Goal: Task Accomplishment & Management: Complete application form

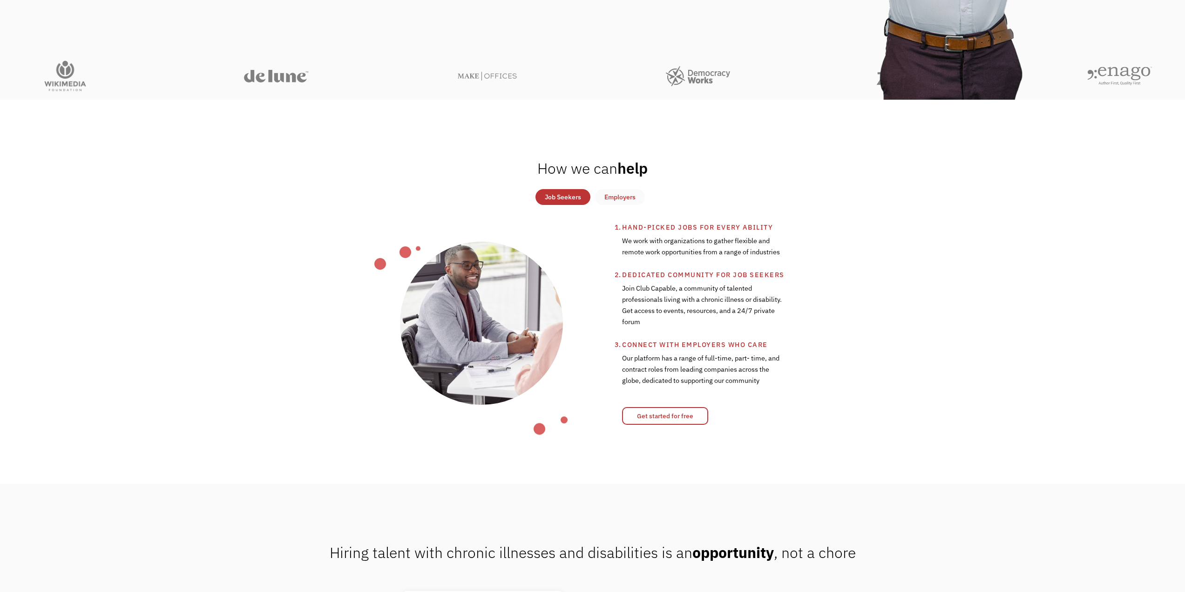
scroll to position [372, 0]
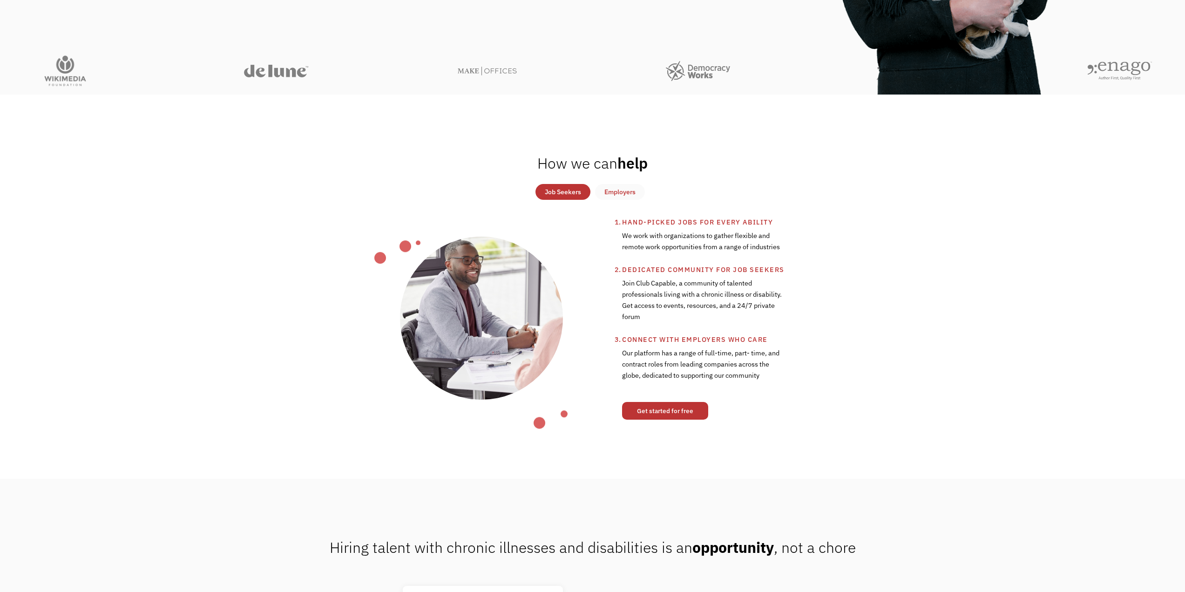
click at [679, 409] on link "Get started for free" at bounding box center [665, 411] width 86 height 18
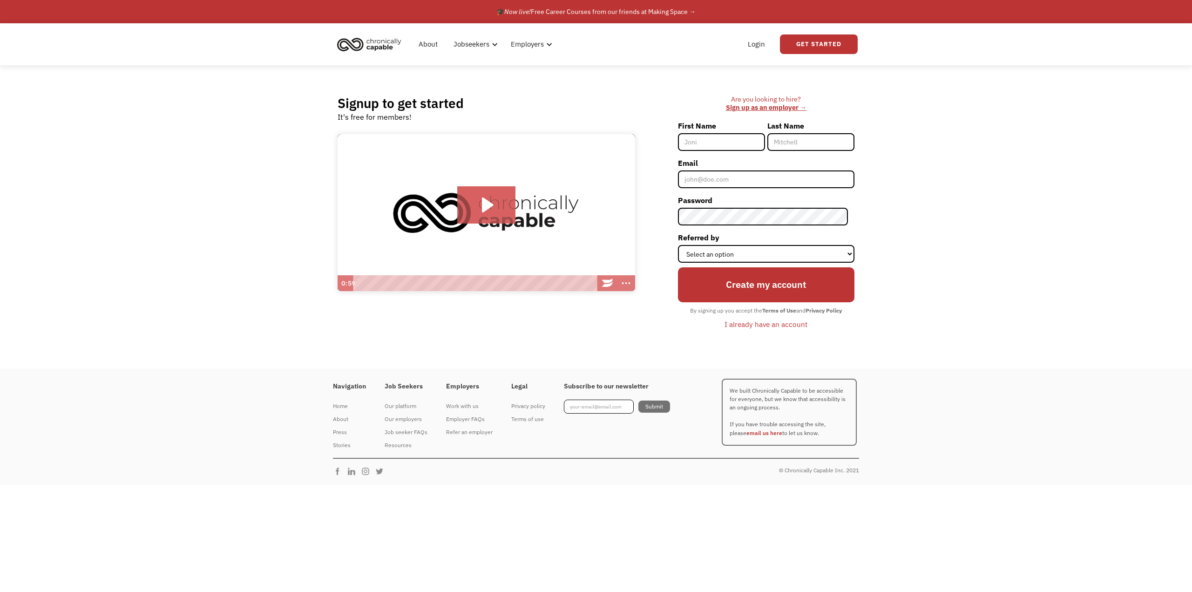
click at [702, 142] on input "First Name" at bounding box center [721, 142] width 87 height 18
click at [482, 216] on icon "Play Video: Introducing Chronically Capable" at bounding box center [486, 204] width 58 height 37
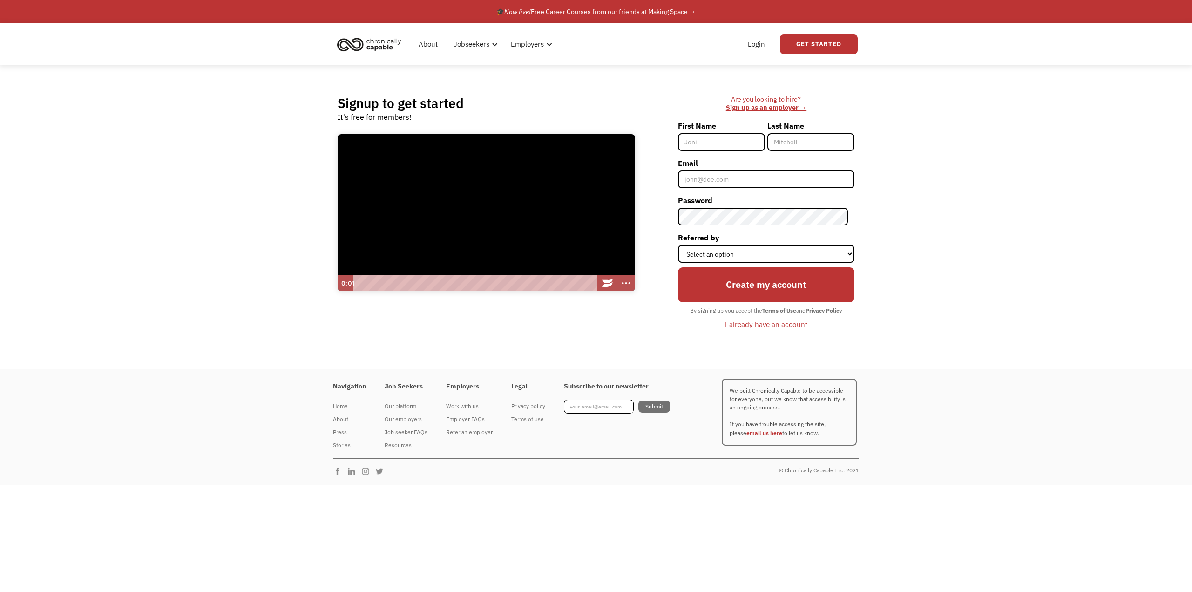
scroll to position [0, 0]
click at [376, 285] on div "Playbar" at bounding box center [476, 283] width 236 height 16
click at [401, 284] on div "Playbar" at bounding box center [476, 283] width 236 height 16
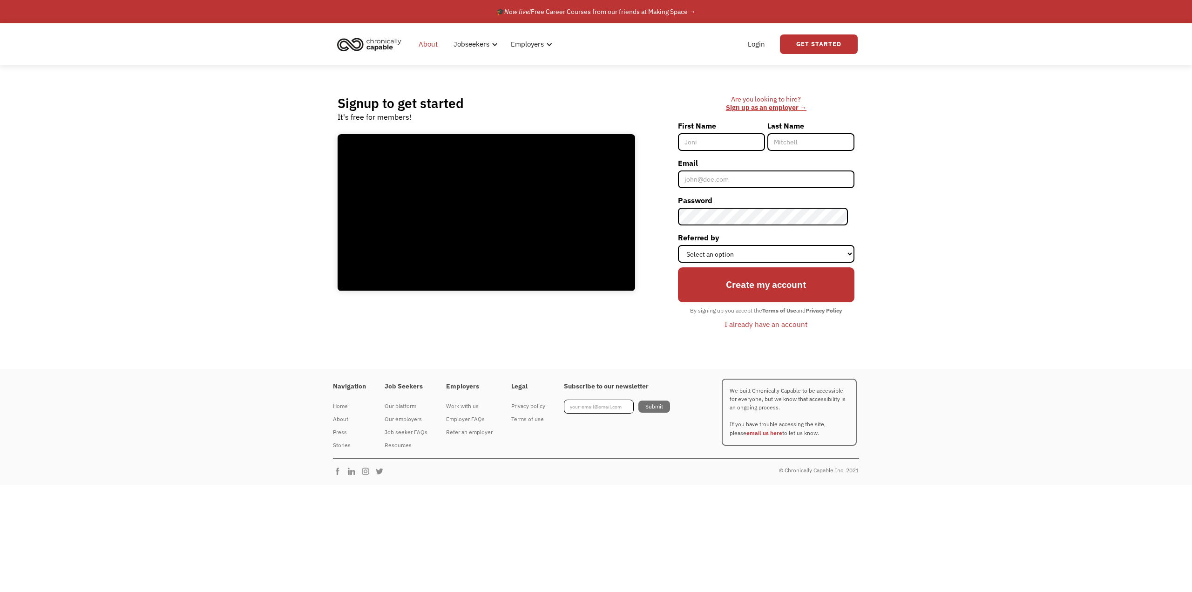
click at [430, 42] on link "About" at bounding box center [428, 44] width 30 height 30
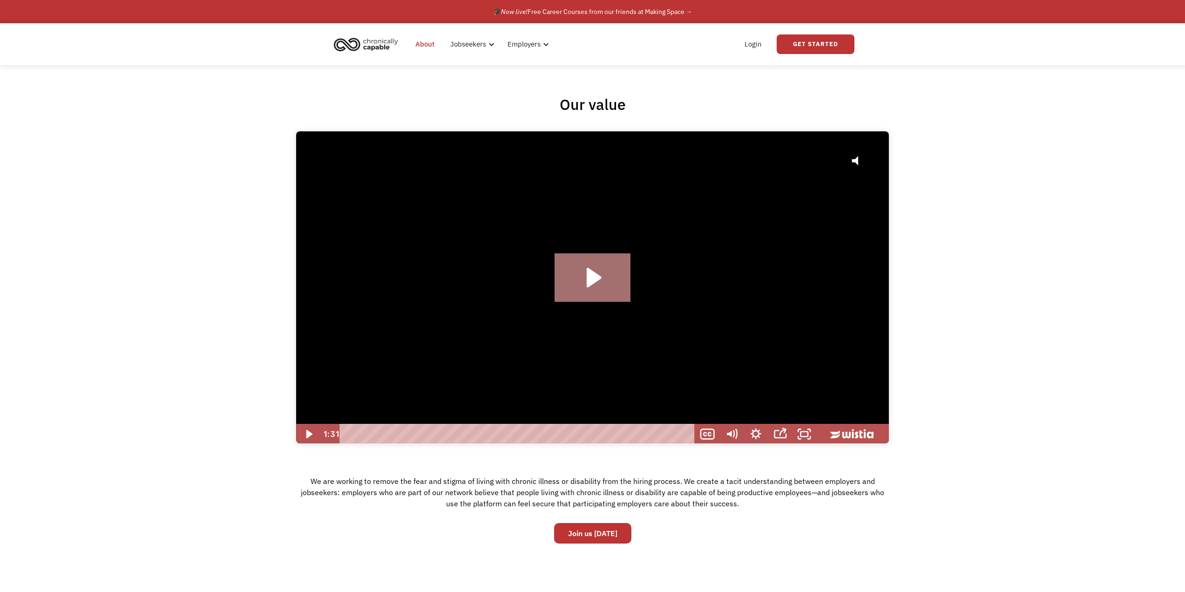
click at [592, 256] on icon "Play Video: Hire with Chronically Capable" at bounding box center [592, 277] width 76 height 48
click at [587, 283] on div at bounding box center [592, 287] width 593 height 313
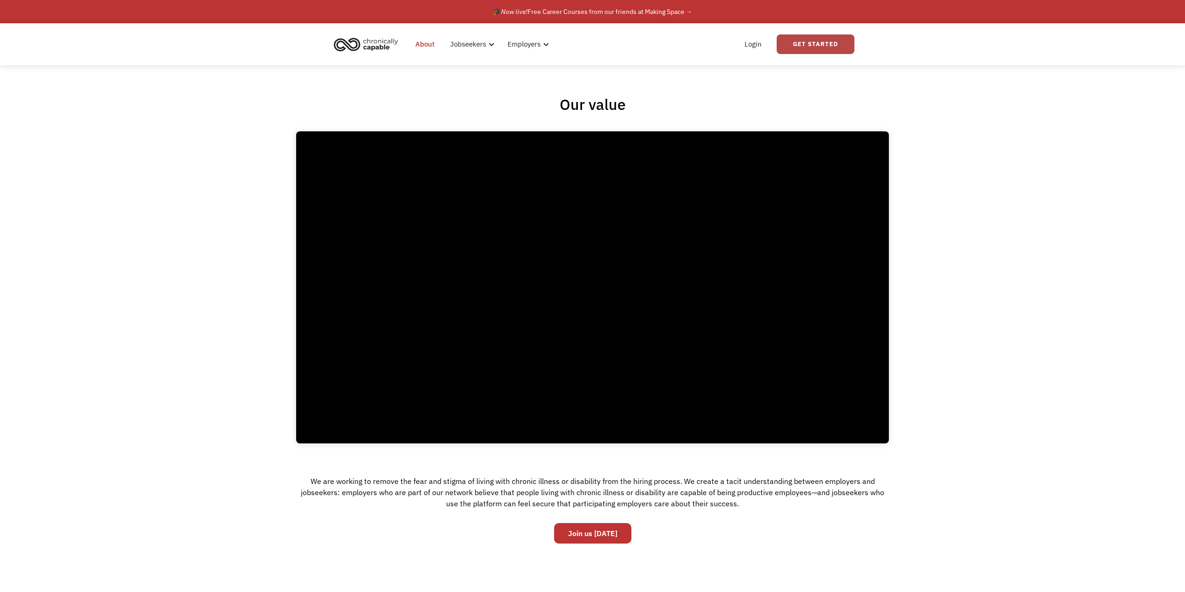
click at [805, 47] on link "Get Started" at bounding box center [815, 44] width 78 height 20
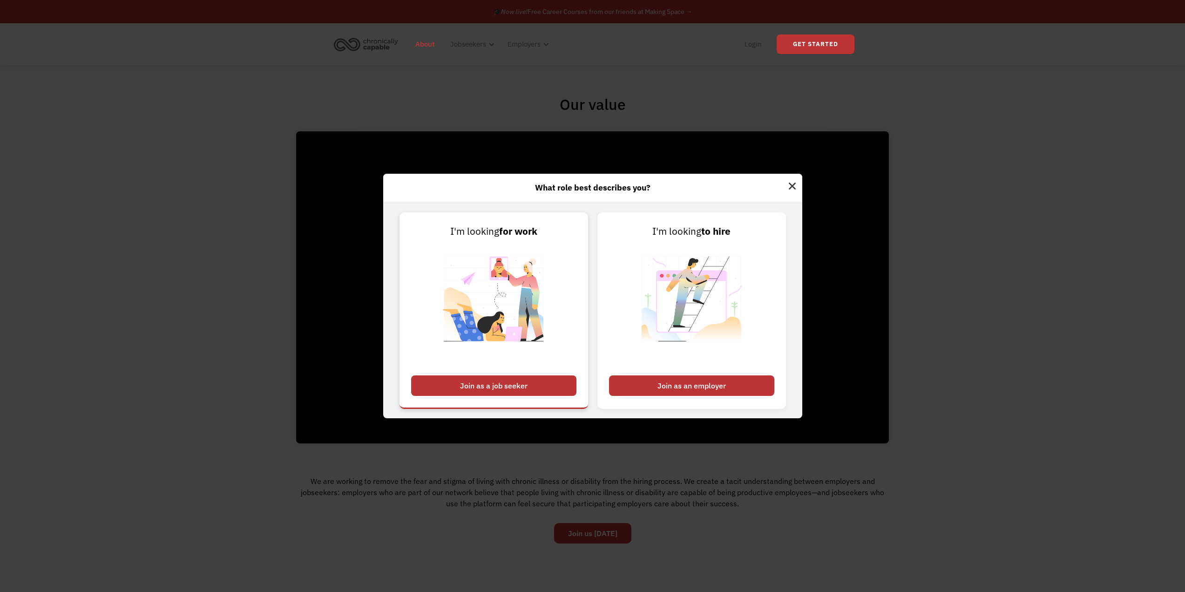
click at [538, 385] on div "Join as a job seeker" at bounding box center [493, 385] width 165 height 20
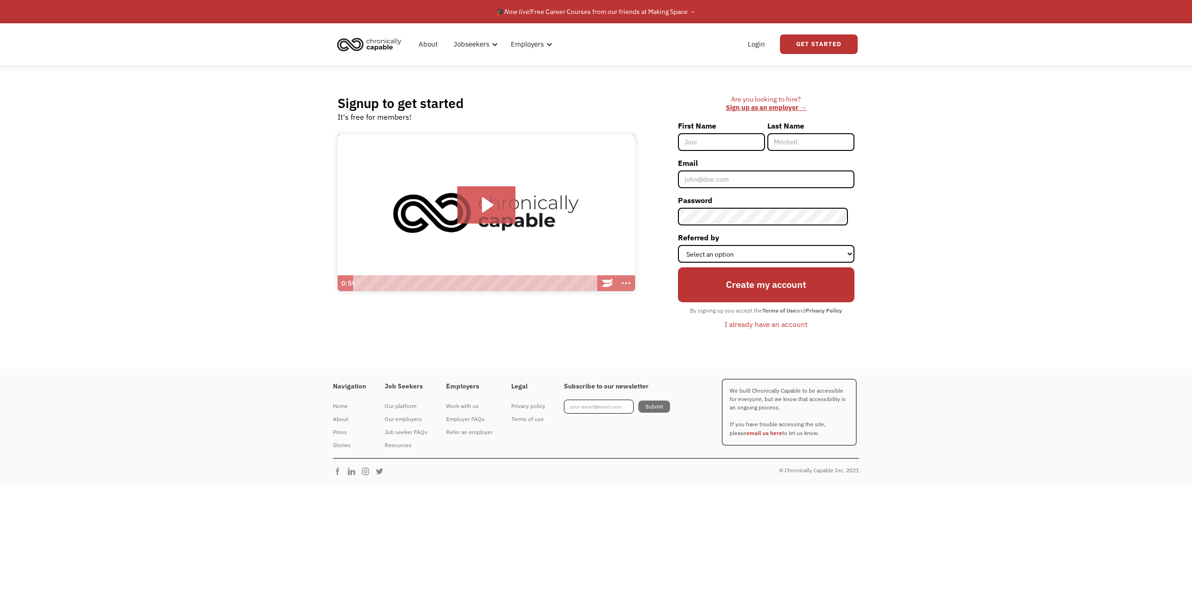
click at [707, 150] on input "First Name" at bounding box center [721, 142] width 87 height 18
type input "[PERSON_NAME]"
click at [710, 179] on input "Email" at bounding box center [766, 179] width 176 height 18
type input "eligar151515@gmail.com"
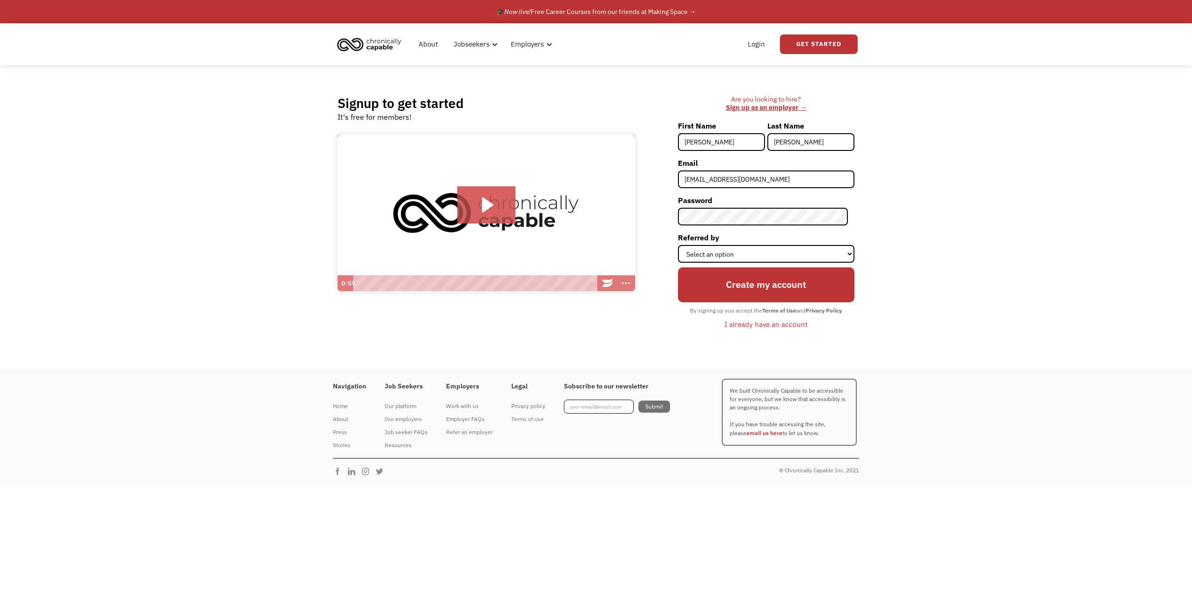
click at [894, 235] on div "Signup to get started It's free for members! Click for sound @keyframes VOLUME_…" at bounding box center [596, 216] width 1192 height 303
click at [734, 254] on select "Select an option Instagram Facebook Twitter Search Engine News Article Word of …" at bounding box center [766, 254] width 176 height 18
select select "Search Engine"
click at [684, 245] on select "Select an option Instagram Facebook Twitter Search Engine News Article Word of …" at bounding box center [766, 254] width 176 height 18
click at [785, 281] on input "Create my account" at bounding box center [766, 284] width 176 height 35
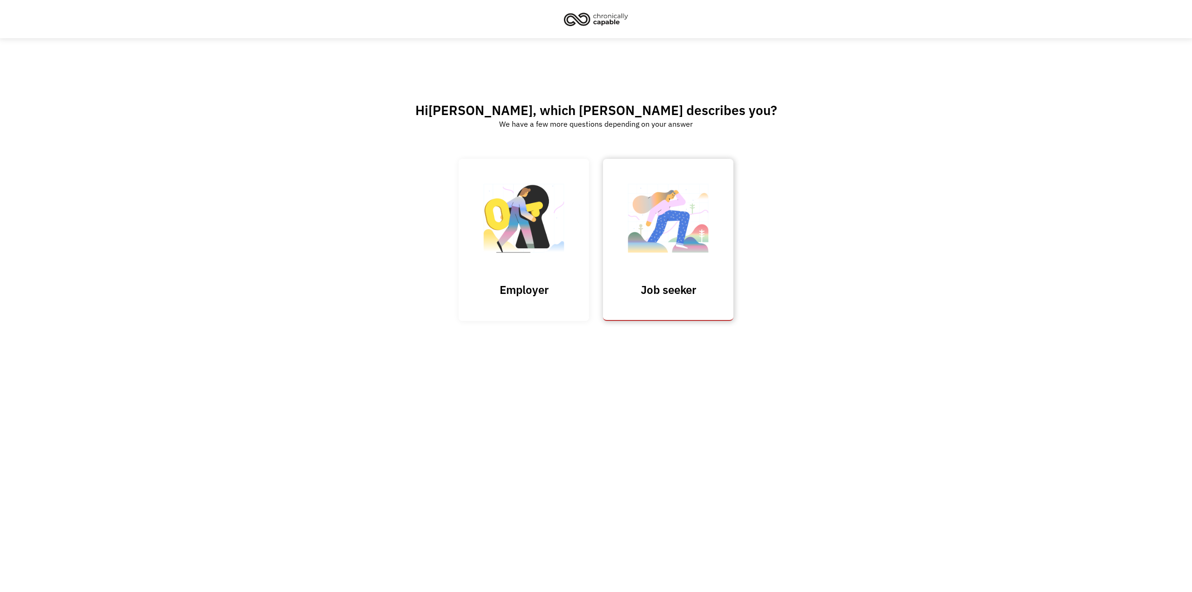
click at [667, 262] on img at bounding box center [667, 222] width 93 height 91
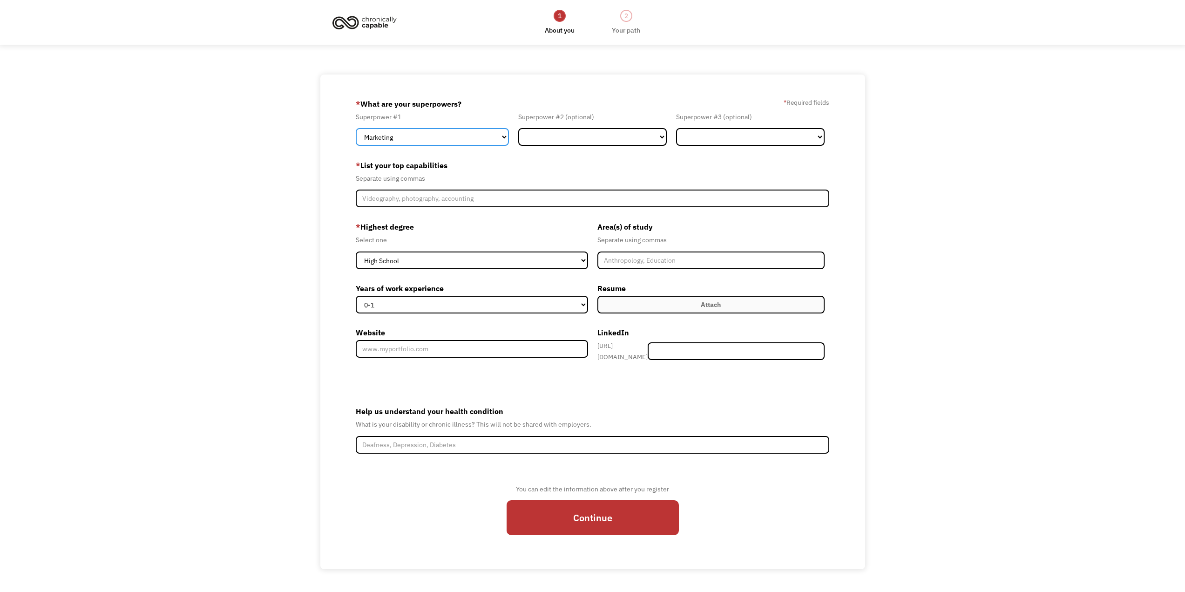
click at [428, 137] on select "Marketing Human Resources Finance Technology Operations Sales Industrial & Manu…" at bounding box center [432, 137] width 153 height 18
select select "Technology"
click at [356, 128] on select "Marketing Human Resources Finance Technology Operations Sales Industrial & Manu…" at bounding box center [432, 137] width 153 height 18
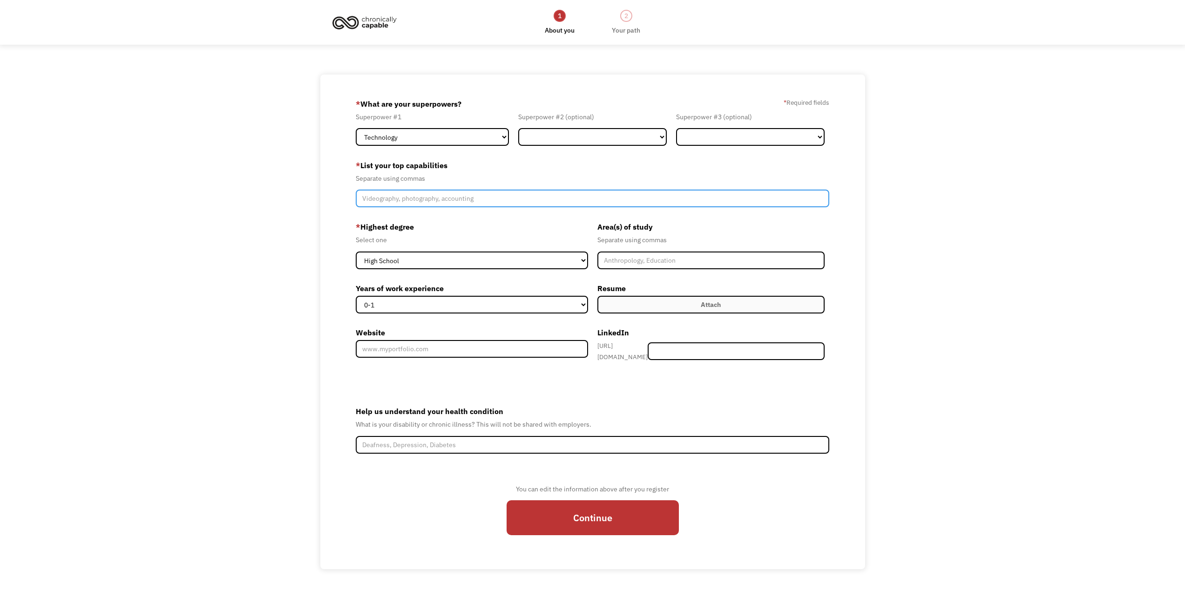
click at [454, 197] on input "Member-Create-Step1" at bounding box center [592, 198] width 473 height 18
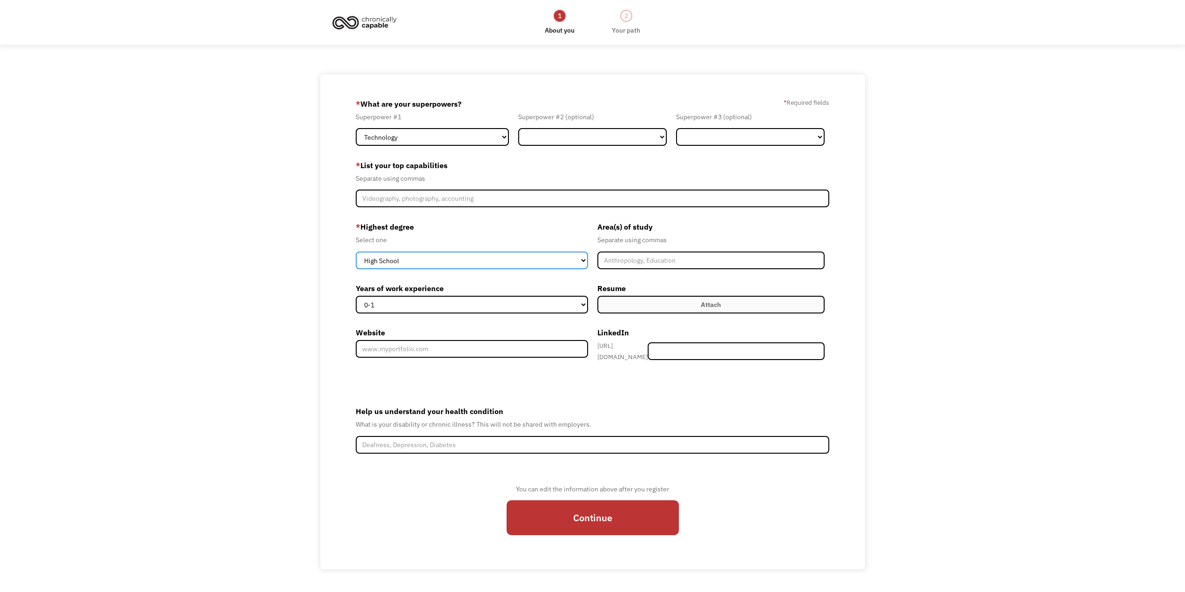
click at [512, 266] on select "High School Associates Bachelors Master's PhD" at bounding box center [472, 260] width 232 height 18
select select "bachelors"
click at [356, 251] on select "High School Associates Bachelors Master's PhD" at bounding box center [472, 260] width 232 height 18
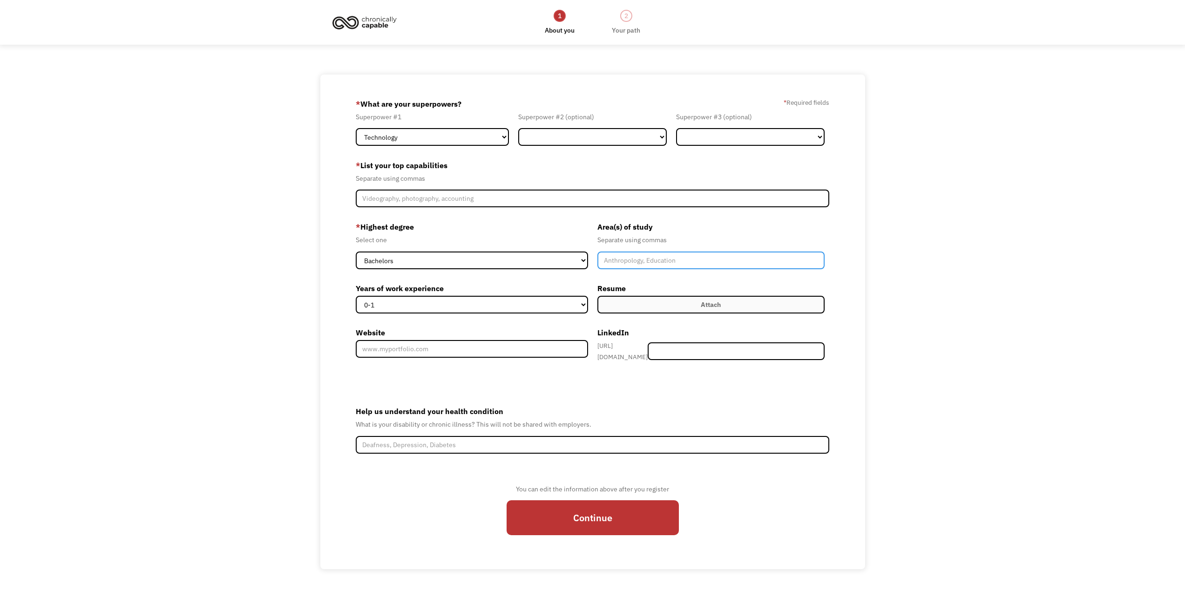
click at [656, 262] on input "Member-Create-Step1" at bounding box center [711, 260] width 228 height 18
type input "Computing security"
click at [867, 270] on div "68d4d3cbfbd262de1f4ce639 eligar151515@gmail.com Eliezer Garcia Search Engine * …" at bounding box center [592, 321] width 1185 height 494
click at [709, 302] on div "Attach" at bounding box center [711, 304] width 20 height 11
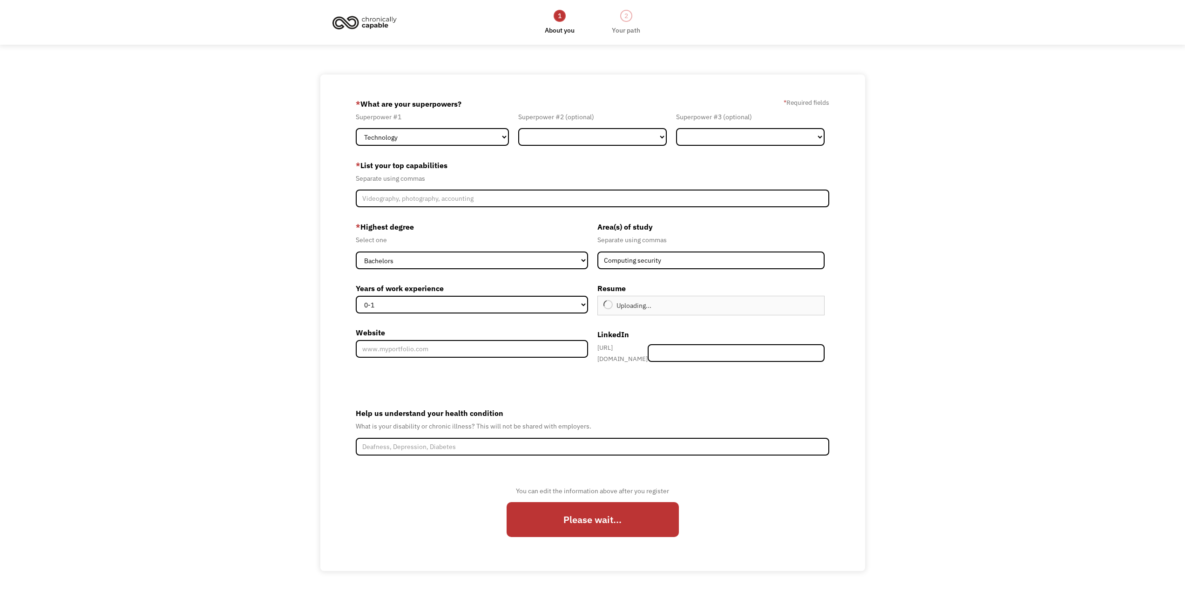
type input "Continue"
click at [455, 313] on div "* Highest degree Select one High School Associates Bachelors Master's PhD Years…" at bounding box center [474, 294] width 237 height 150
click at [460, 300] on select "0-1 2-4 5-10 11-15 15+" at bounding box center [472, 305] width 232 height 18
click at [356, 296] on select "0-1 2-4 5-10 11-15 15+" at bounding box center [472, 305] width 232 height 18
click at [491, 348] on input "Website" at bounding box center [472, 349] width 232 height 18
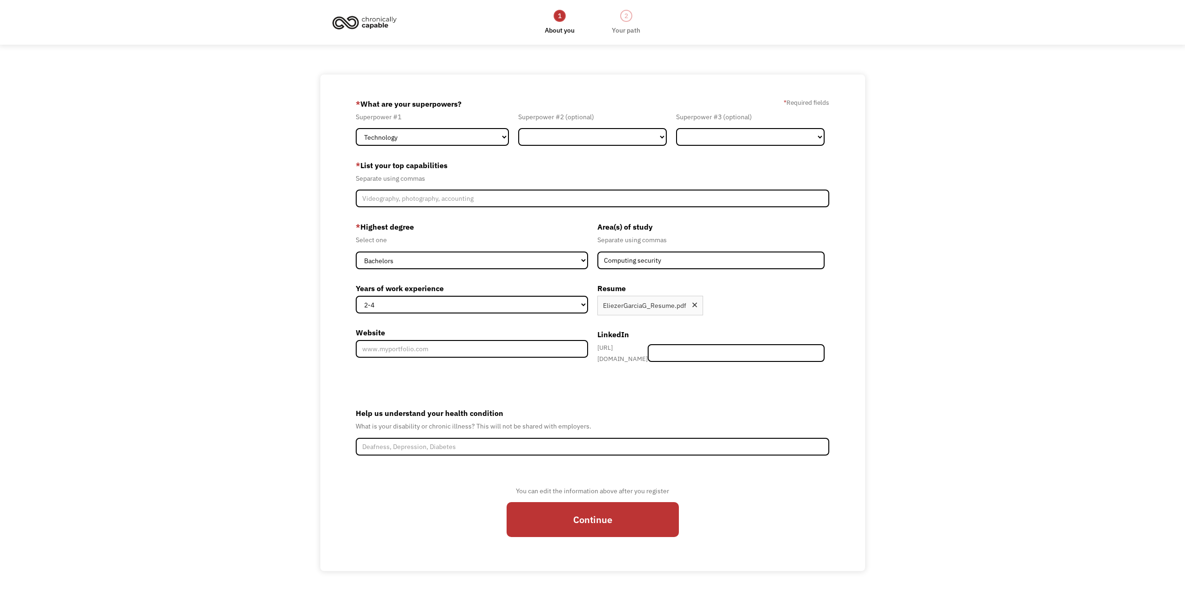
click at [512, 327] on label "Website" at bounding box center [472, 332] width 232 height 15
click at [512, 340] on input "Website" at bounding box center [472, 349] width 232 height 18
click at [512, 311] on select "0-1 2-4 5-10 11-15 15+" at bounding box center [472, 305] width 232 height 18
click at [356, 296] on select "0-1 2-4 5-10 11-15 15+" at bounding box center [472, 305] width 232 height 18
click at [475, 299] on select "0-1 2-4 5-10 11-15 15+" at bounding box center [472, 305] width 232 height 18
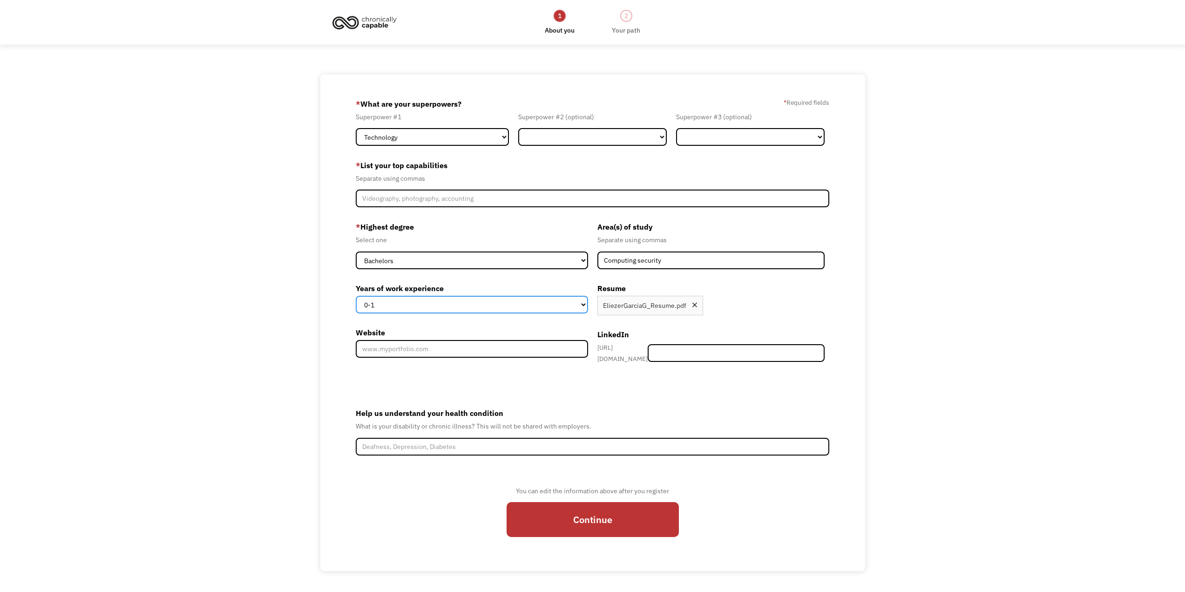
select select "2-4"
click at [356, 296] on select "0-1 2-4 5-10 11-15 15+" at bounding box center [472, 305] width 232 height 18
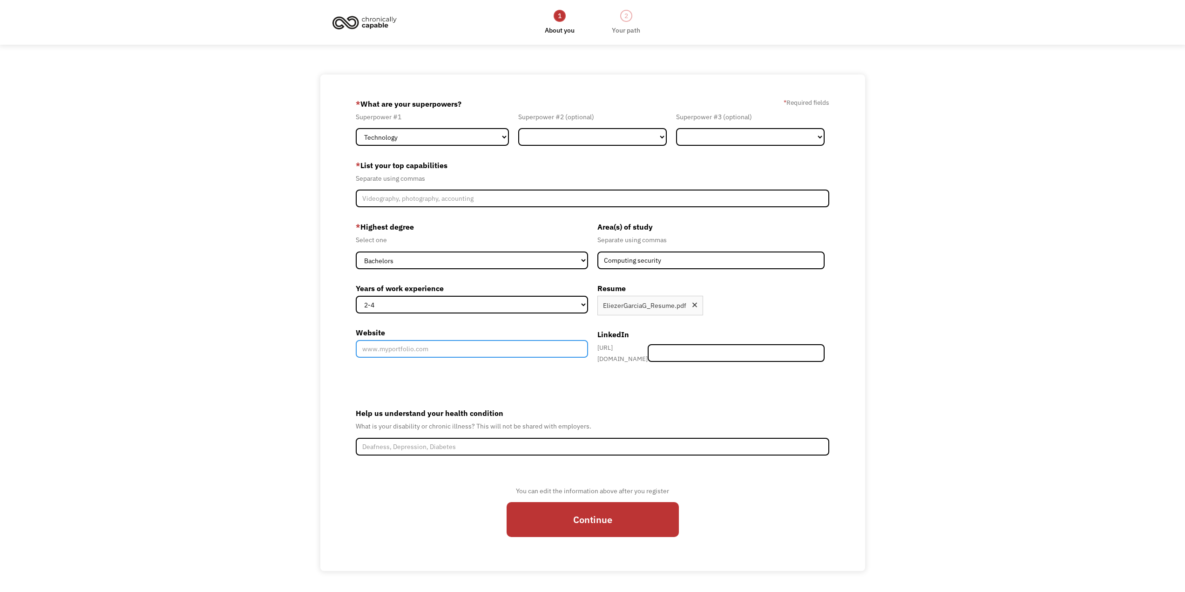
click at [481, 352] on input "Website" at bounding box center [472, 349] width 232 height 18
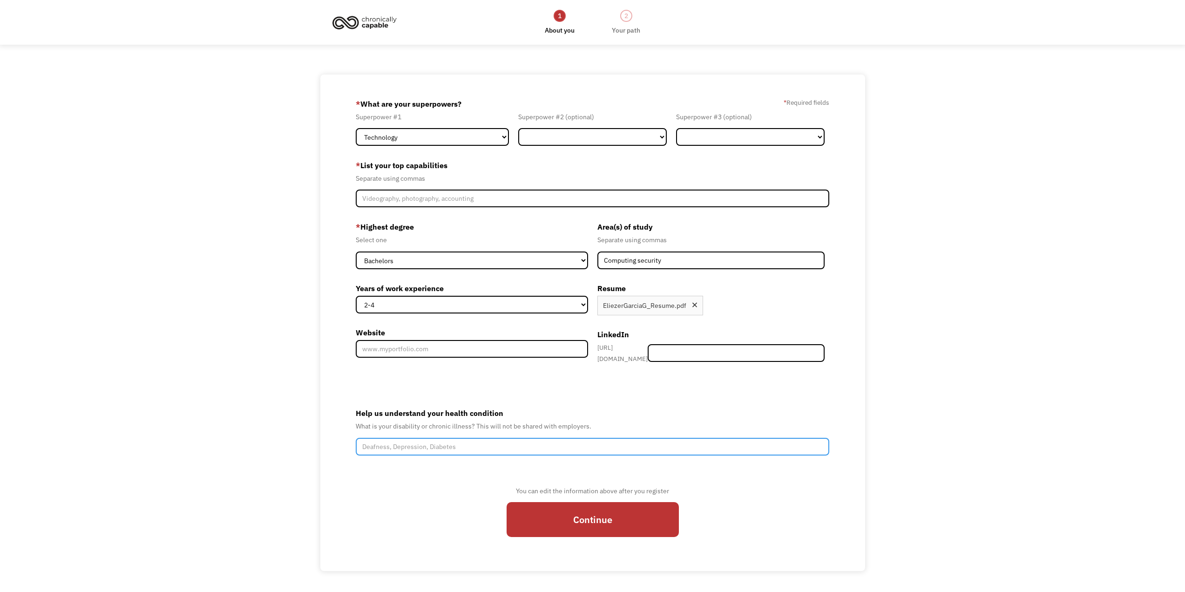
click at [436, 445] on input "Help us understand your health condition" at bounding box center [592, 447] width 473 height 18
type input "severe IBS-C"
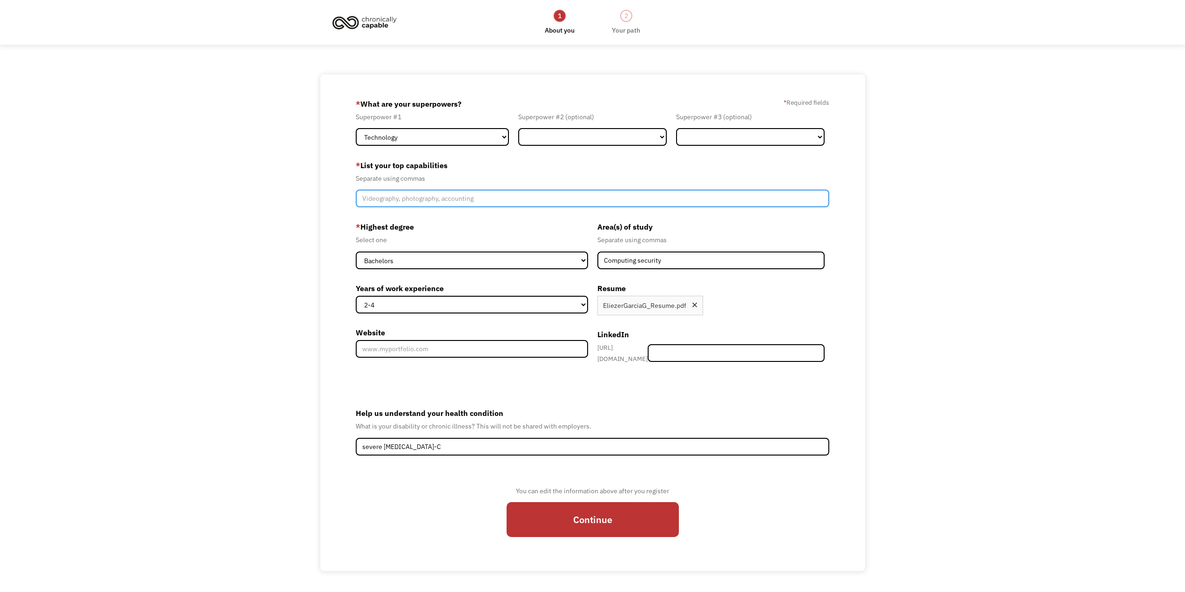
click at [460, 199] on input "Member-Create-Step1" at bounding box center [592, 198] width 473 height 18
click at [582, 202] on input "data entry, network, it support, communication, leadership skills, troublshooti…" at bounding box center [592, 198] width 473 height 18
type input "data entry, network, it support, communication, leadership skills, troubleshoot…"
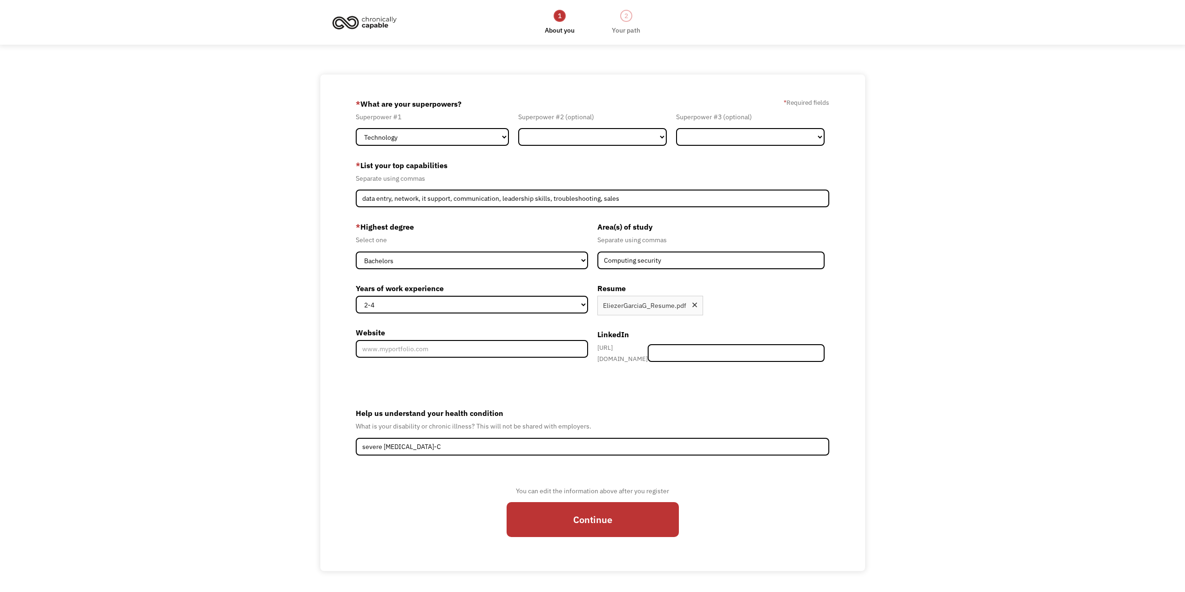
click at [709, 405] on label "Help us understand your health condition" at bounding box center [592, 412] width 473 height 15
click at [709, 438] on input "severe IBS-C" at bounding box center [592, 447] width 473 height 18
click at [618, 514] on input "Continue" at bounding box center [592, 519] width 172 height 35
type input "Please wait..."
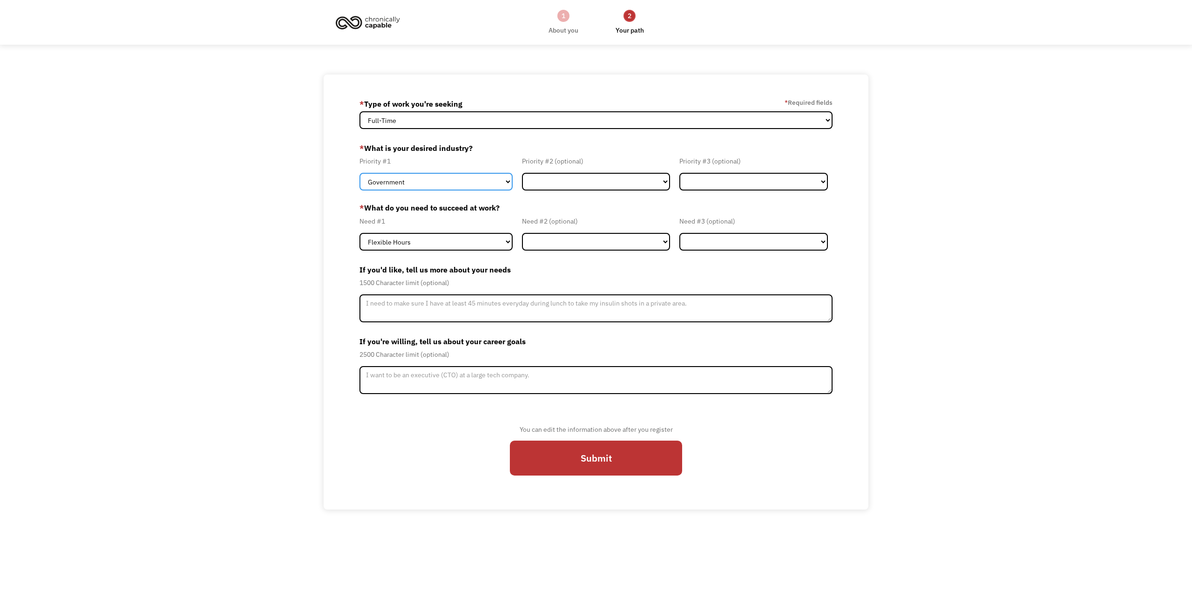
click at [472, 179] on select "Government Finance & Insurance Health & Social Care Tech & Engineering Creative…" at bounding box center [435, 182] width 153 height 18
select select "Other"
click at [359, 173] on select "Government Finance & Insurance Health & Social Care Tech & Engineering Creative…" at bounding box center [435, 182] width 153 height 18
click at [499, 182] on select "Government Finance & Insurance Health & Social Care Tech & Engineering Creative…" at bounding box center [435, 182] width 153 height 18
click at [571, 209] on label "* What do you need to succeed at work?" at bounding box center [595, 207] width 473 height 11
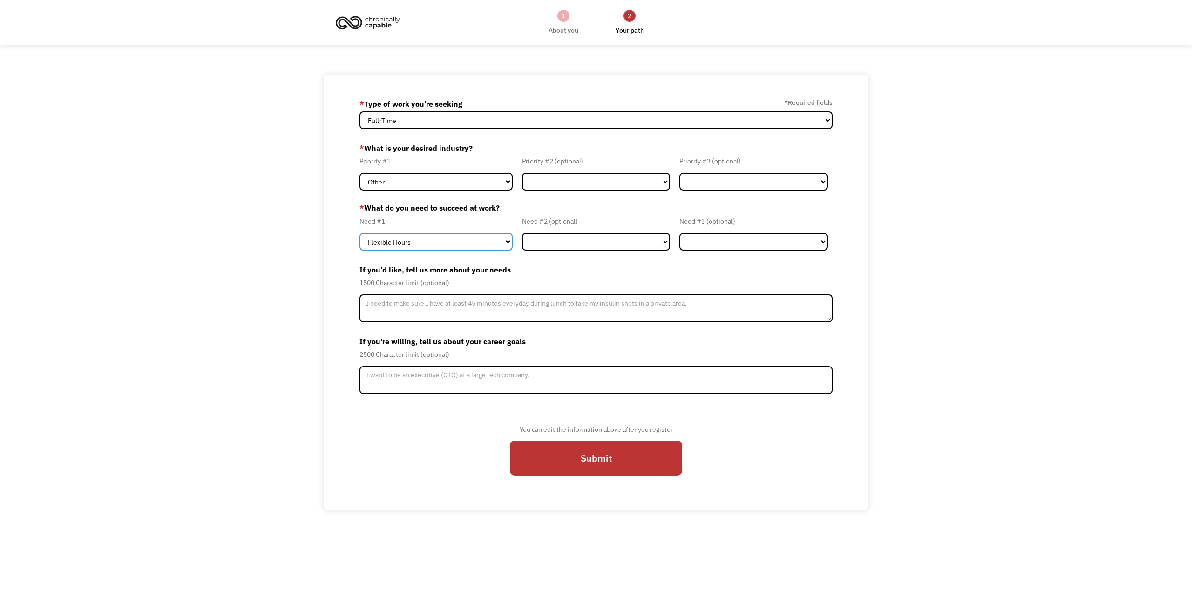
click at [465, 244] on select "Flexible Hours Remote Work Service Animal On-site Accommodations Visual Support…" at bounding box center [435, 242] width 153 height 18
select select "Remote Work"
click at [359, 233] on select "Flexible Hours Remote Work Service Animal On-site Accommodations Visual Support…" at bounding box center [435, 242] width 153 height 18
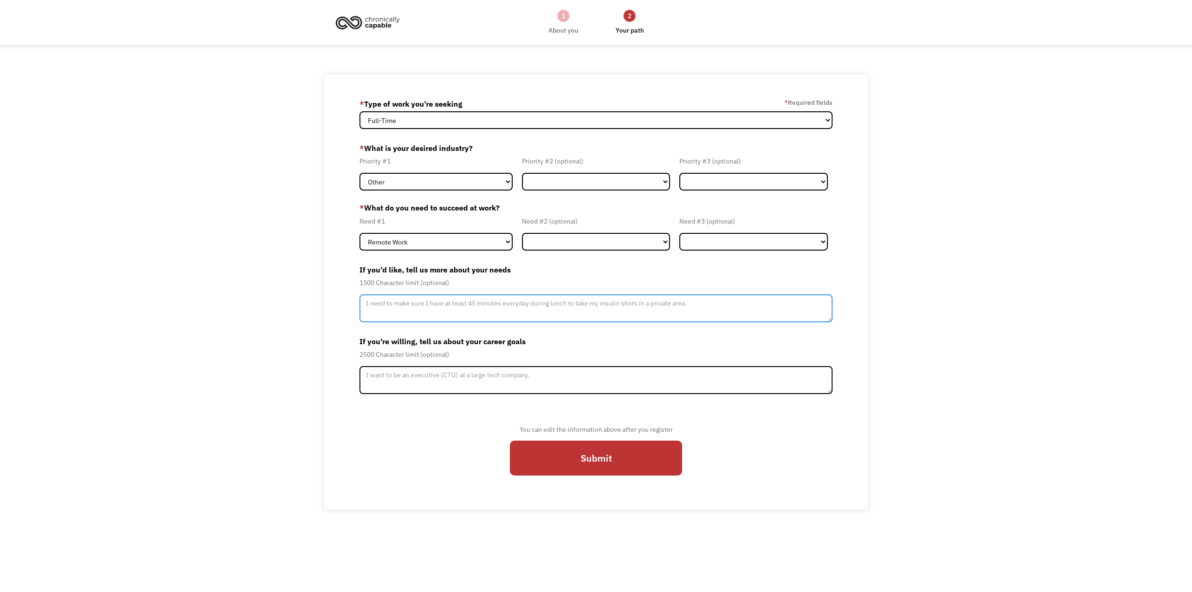
click at [466, 302] on textarea "Member-Update-Form-Step2" at bounding box center [595, 308] width 473 height 28
click at [476, 305] on textarea "Member-Update-Form-Step2" at bounding box center [595, 308] width 473 height 28
click at [444, 312] on textarea "after working in a physical location and experincing abdominal pain run my life…" at bounding box center [595, 308] width 473 height 28
drag, startPoint x: 444, startPoint y: 312, endPoint x: 503, endPoint y: 302, distance: 60.5
click at [503, 302] on textarea "after working in a physical location and experincing abdominal pain run my life…" at bounding box center [595, 308] width 473 height 28
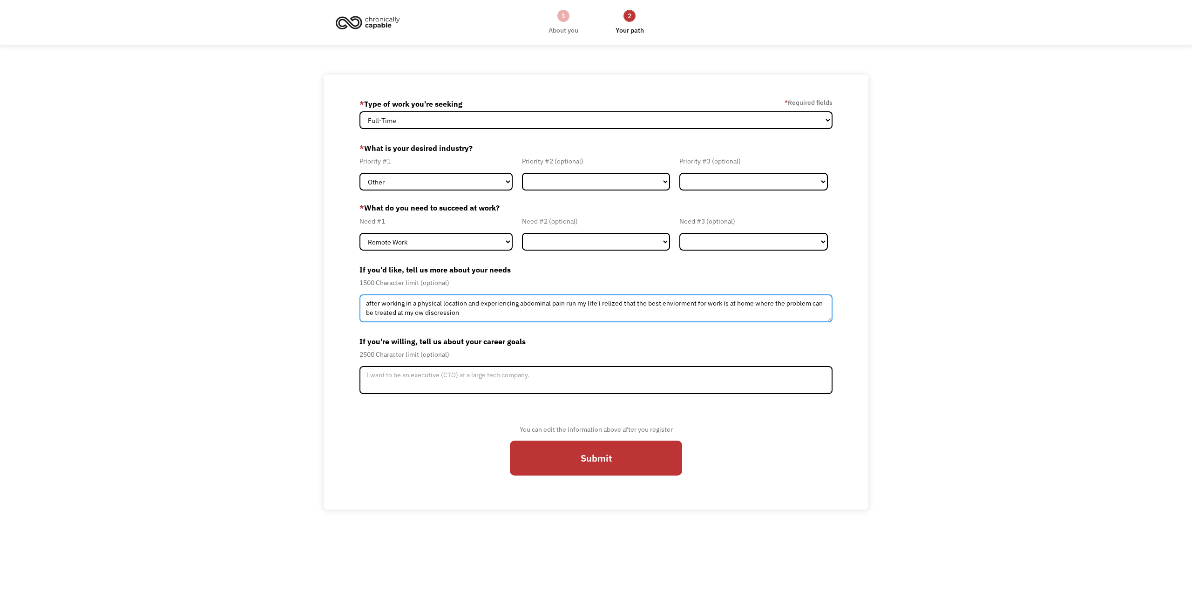
click at [614, 303] on textarea "after working in a physical location and experiencing abdominal pain run my lif…" at bounding box center [595, 308] width 473 height 28
click at [685, 301] on textarea "after working in a physical location and experiencing abdominal pain run my lif…" at bounding box center [595, 308] width 473 height 28
drag, startPoint x: 486, startPoint y: 314, endPoint x: 435, endPoint y: 316, distance: 51.3
click at [435, 316] on textarea "after working in a physical location and experiencing abdominal pain run my lif…" at bounding box center [595, 308] width 473 height 28
click at [434, 314] on textarea "after working in a physical location and experiencing abdominal pain run my lif…" at bounding box center [595, 308] width 473 height 28
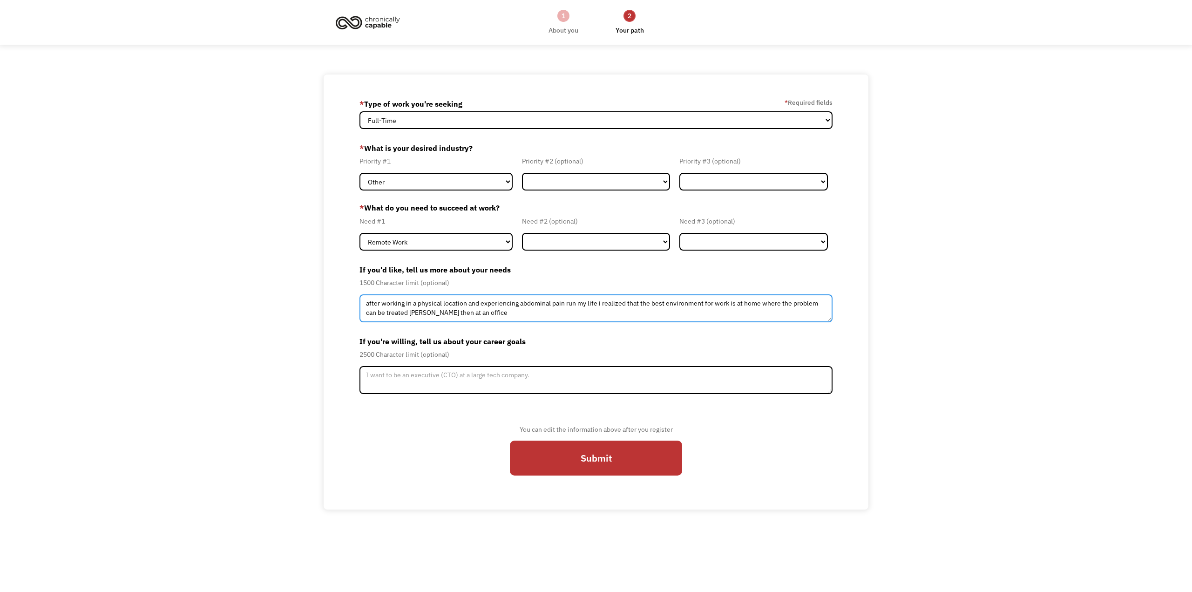
drag, startPoint x: 434, startPoint y: 314, endPoint x: 417, endPoint y: 317, distance: 17.5
click at [414, 317] on textarea "after working in a physical location and experiencing abdominal pain run my lif…" at bounding box center [595, 308] width 473 height 28
click at [429, 311] on textarea "after working in a physical location and experiencing abdominal pain run my lif…" at bounding box center [595, 308] width 473 height 28
click at [418, 310] on textarea "after working in a physical location and experiencing abdominal pain run my lif…" at bounding box center [595, 308] width 473 height 28
click at [413, 315] on textarea "after working in a physical location and experiencing abdominal pain run my lif…" at bounding box center [595, 308] width 473 height 28
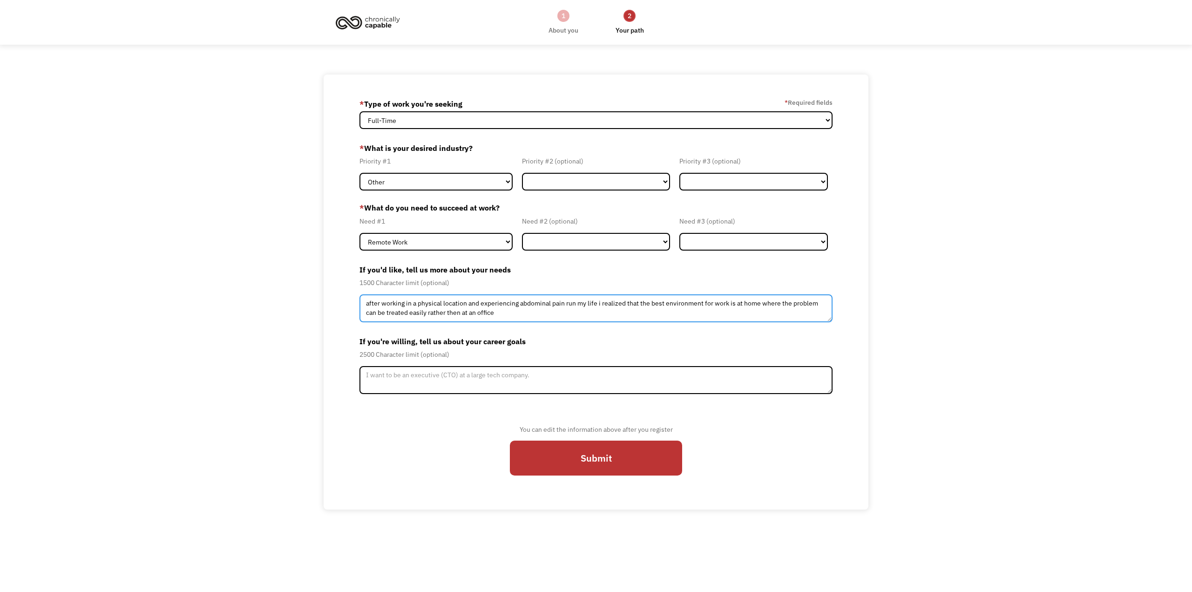
type textarea "after working in a physical location and experiencing abdominal pain run my lif…"
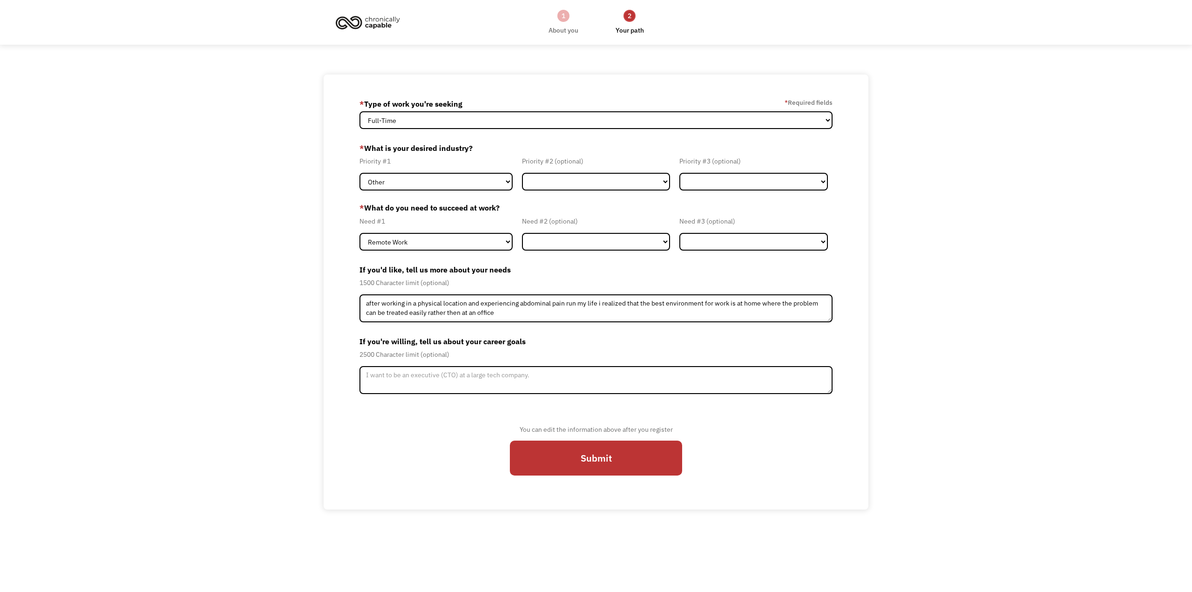
click at [502, 329] on form "68d4d3cbfbd262de1f4ce639 eligar151515@gmail.com Eliezer Garcia * Type of work y…" at bounding box center [595, 291] width 473 height 391
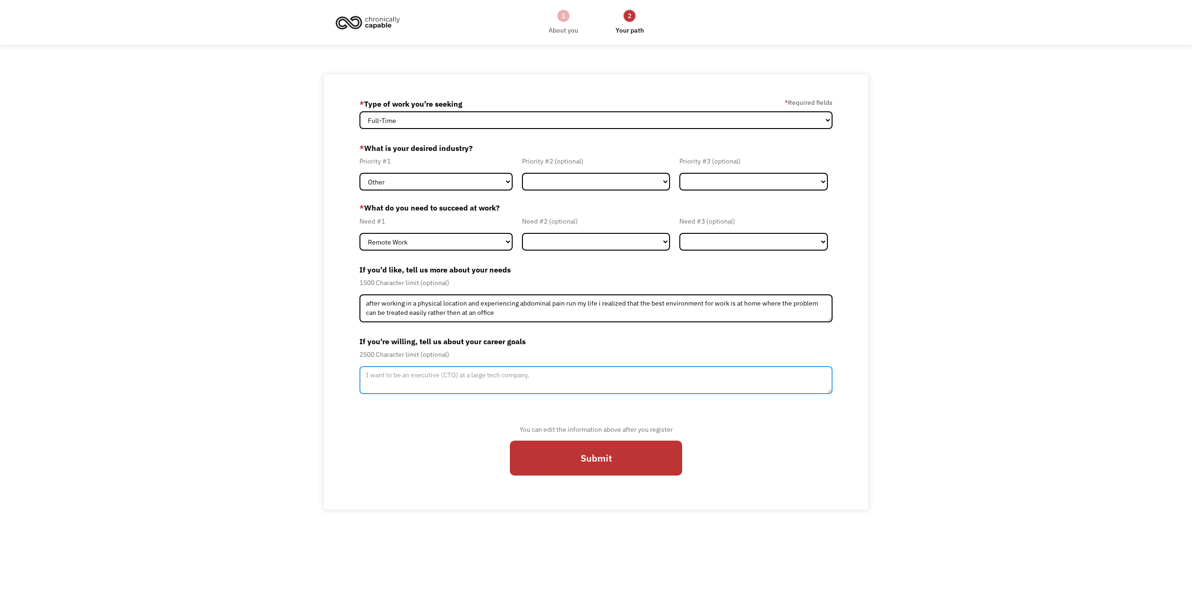
click at [423, 369] on textarea "Member-Update-Form-Step2" at bounding box center [595, 380] width 473 height 28
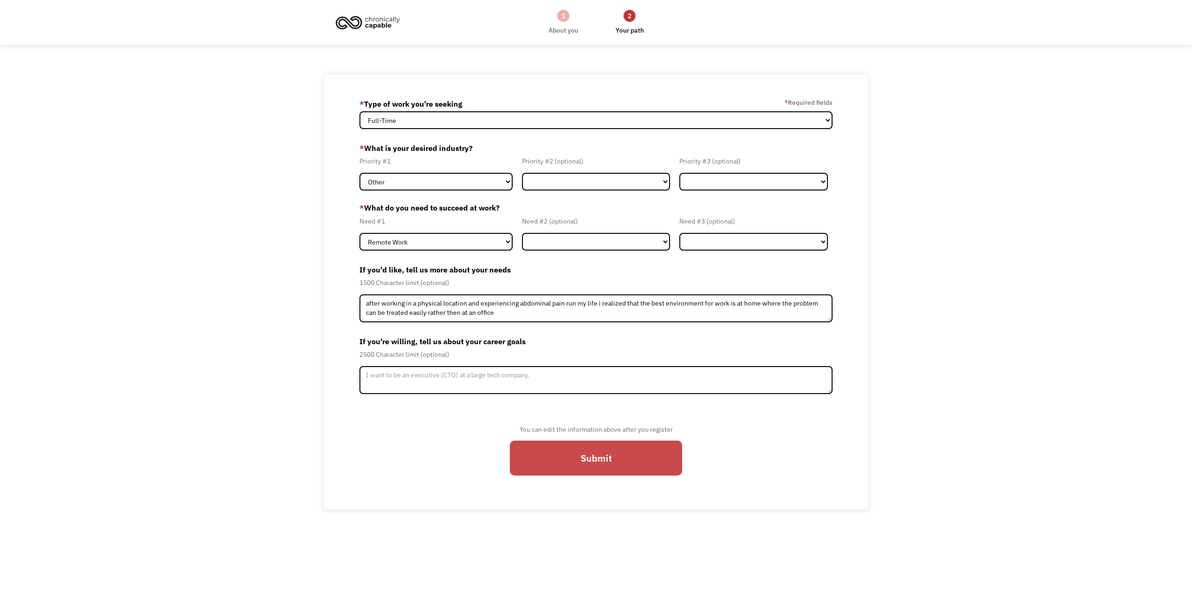
click at [623, 467] on input "Submit" at bounding box center [596, 457] width 172 height 35
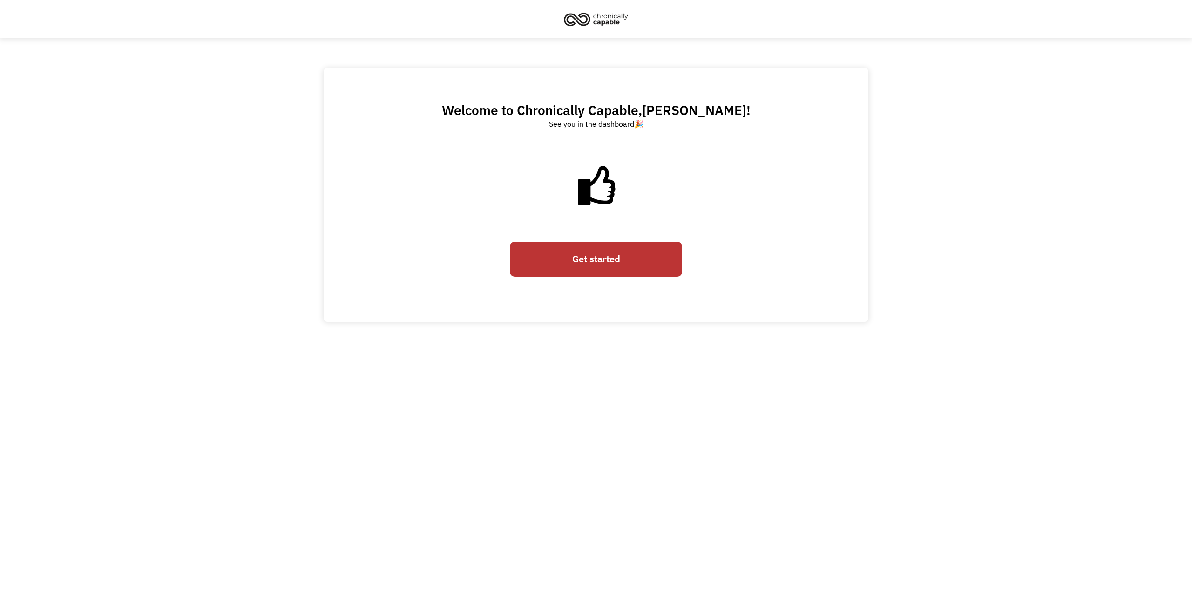
click at [628, 260] on link "Get started" at bounding box center [596, 259] width 172 height 35
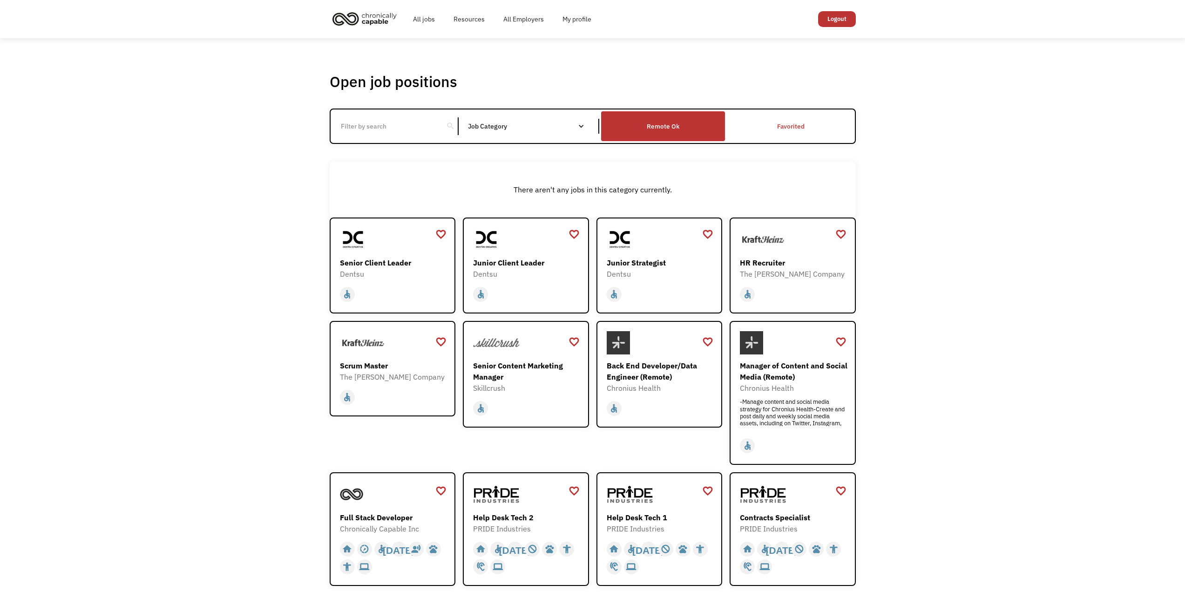
click at [674, 127] on div "Remote Ok" at bounding box center [663, 126] width 33 height 11
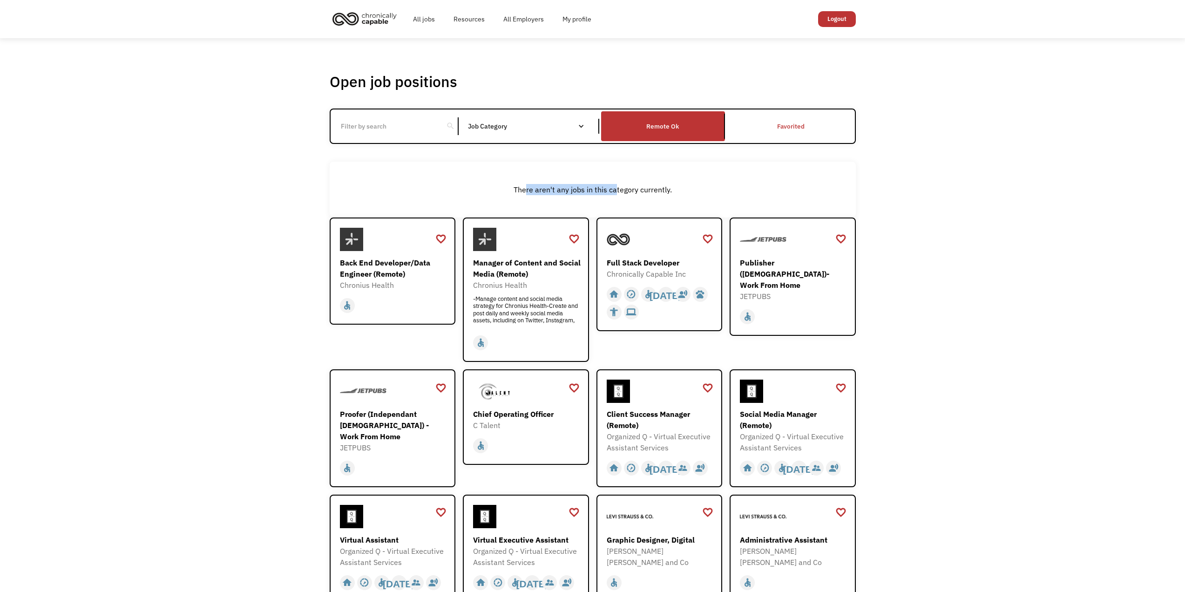
drag, startPoint x: 525, startPoint y: 191, endPoint x: 616, endPoint y: 199, distance: 91.1
click at [616, 199] on div "There aren't any jobs in this category currently." at bounding box center [593, 190] width 526 height 56
click at [665, 127] on div "Remote Ok" at bounding box center [663, 126] width 33 height 11
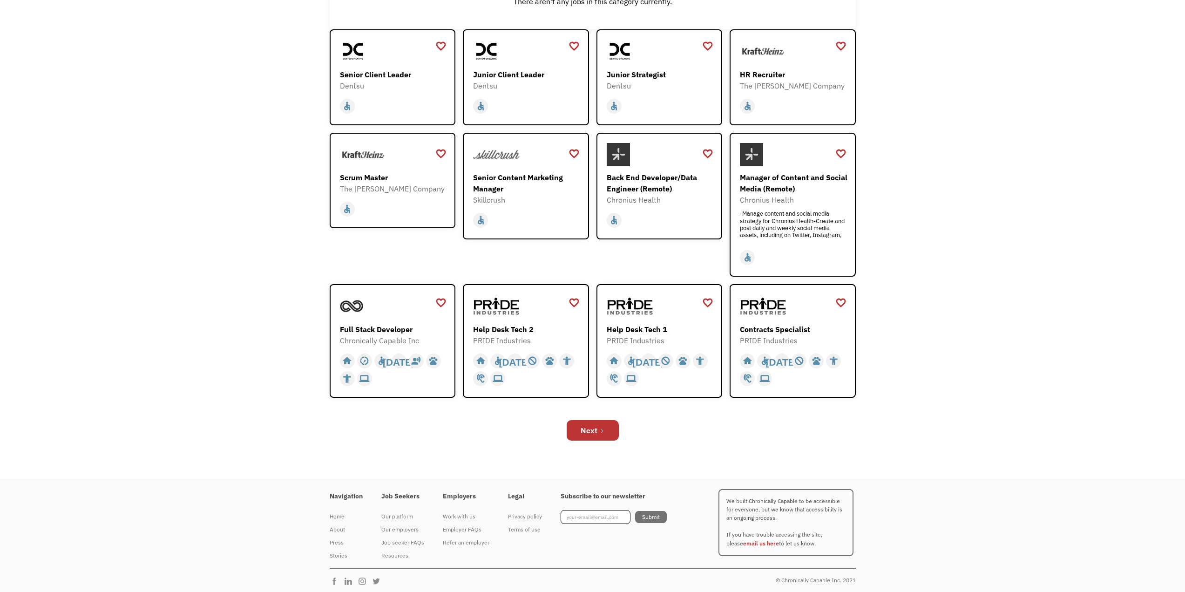
scroll to position [191, 0]
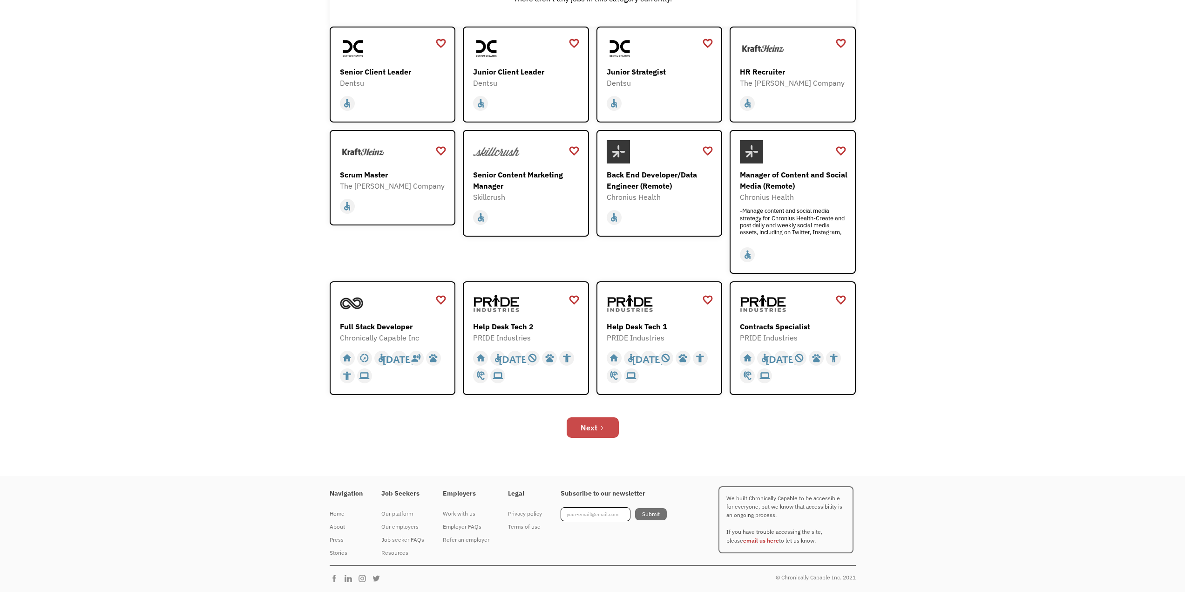
click at [605, 431] on link "Next" at bounding box center [592, 427] width 52 height 20
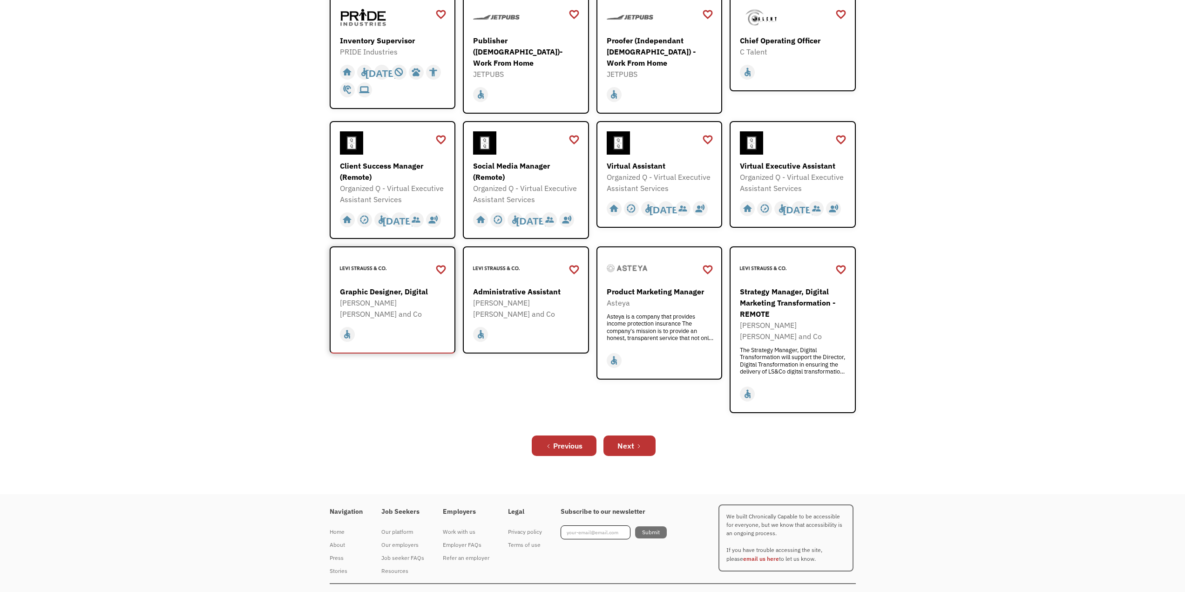
scroll to position [224, 0]
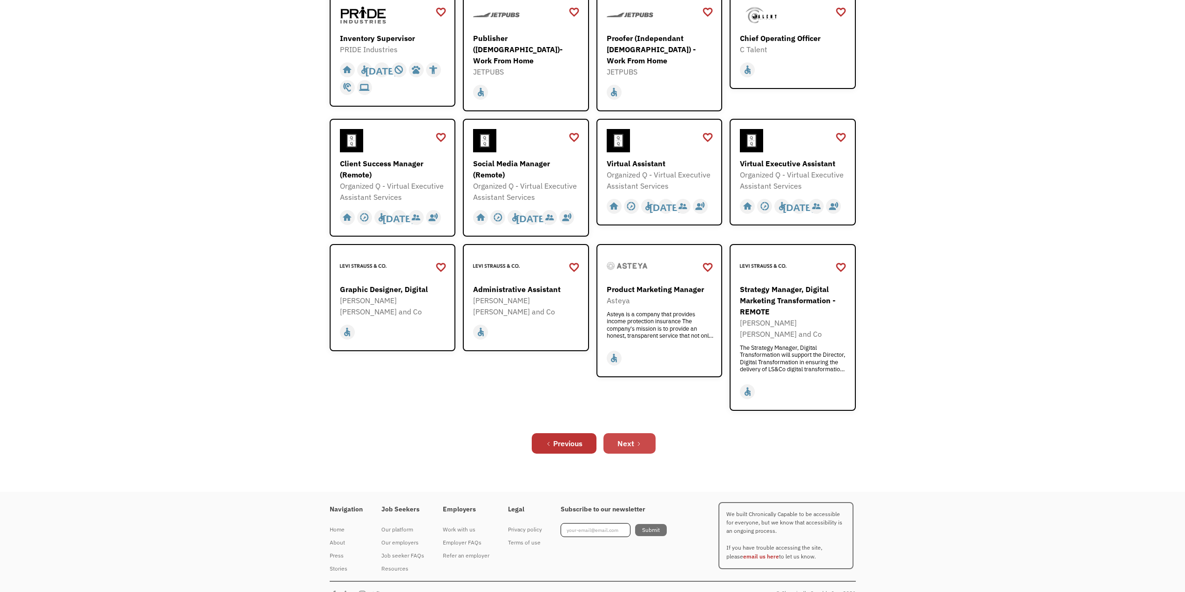
click at [634, 438] on div "Next" at bounding box center [625, 443] width 17 height 11
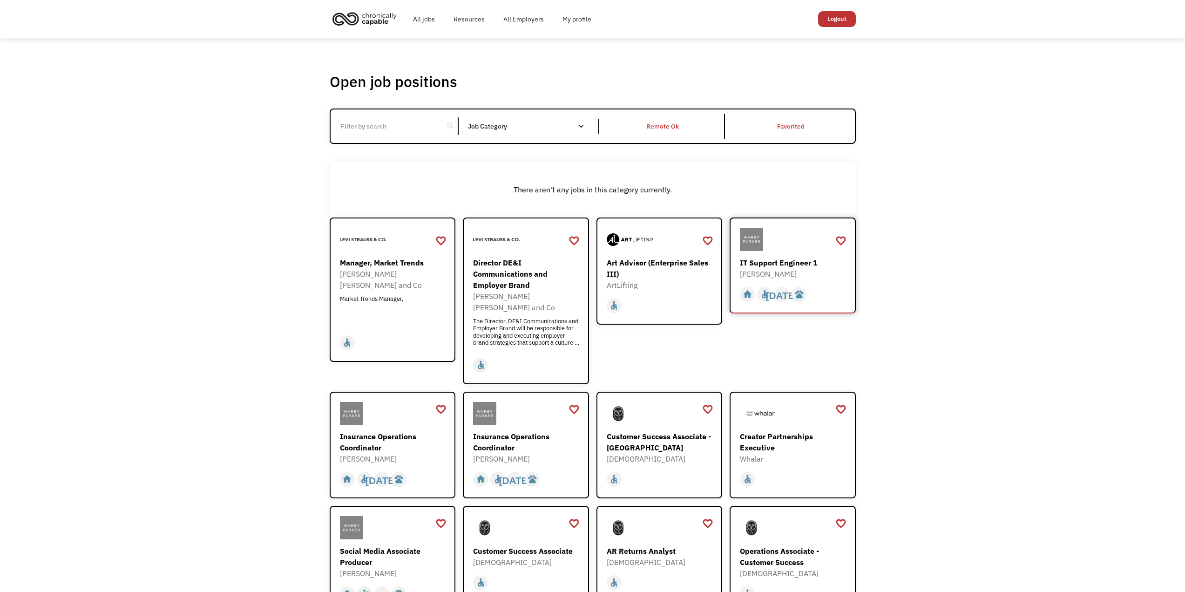
click at [813, 268] on div "IT Support Engineer 1" at bounding box center [794, 262] width 108 height 11
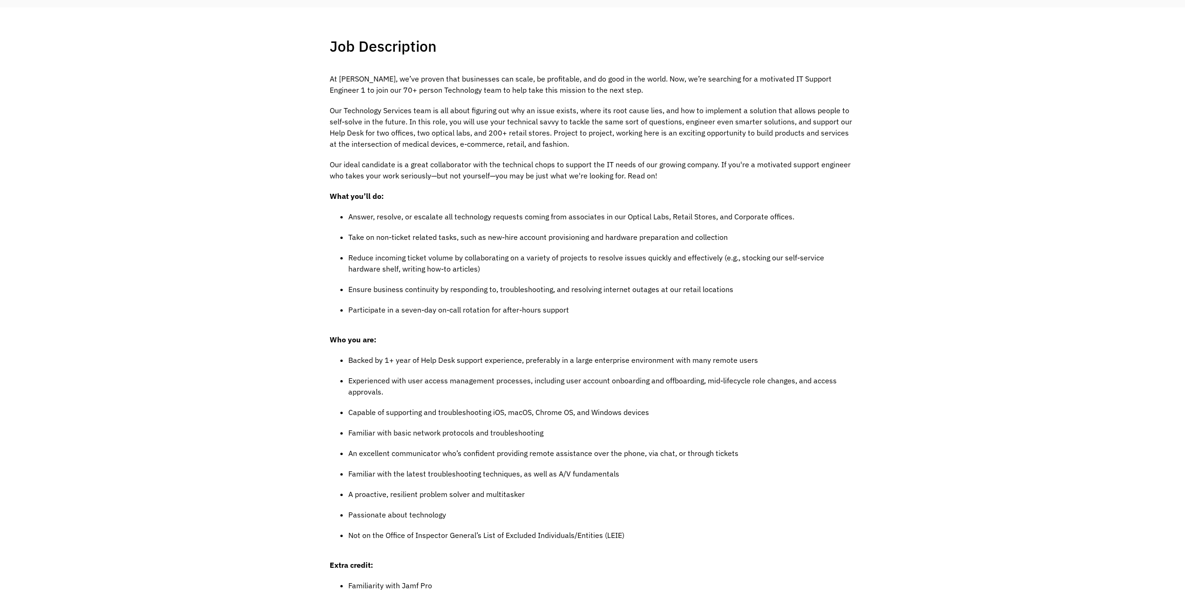
scroll to position [233, 0]
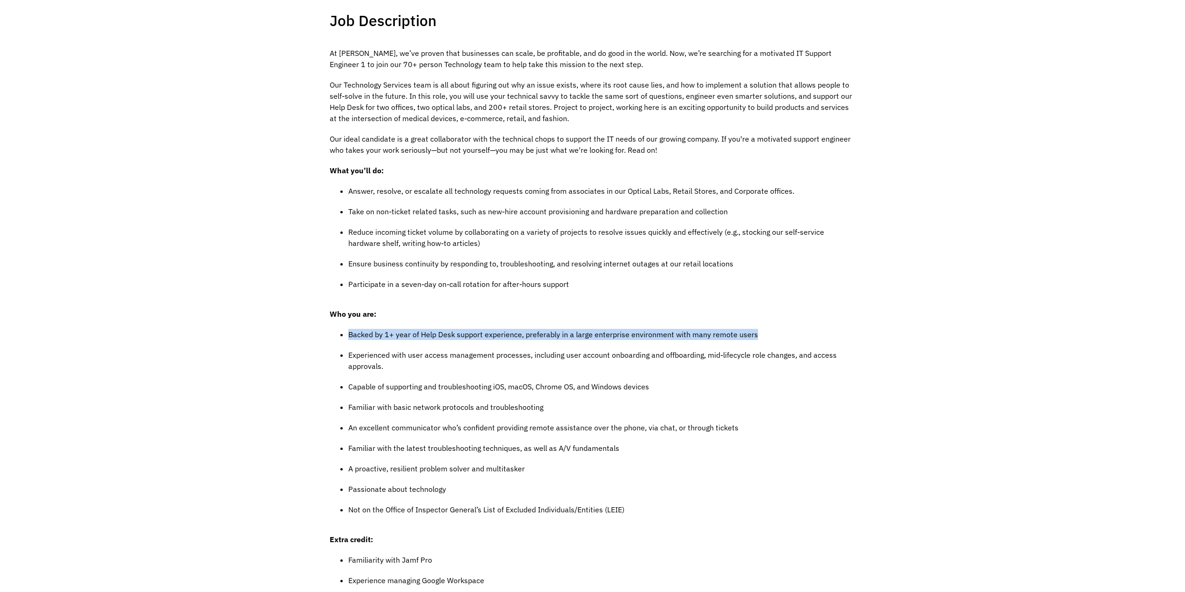
drag, startPoint x: 349, startPoint y: 337, endPoint x: 766, endPoint y: 332, distance: 416.6
click at [766, 332] on p "Backed by 1+ year of Help Desk support experience, preferably in a large enterp…" at bounding box center [601, 334] width 507 height 11
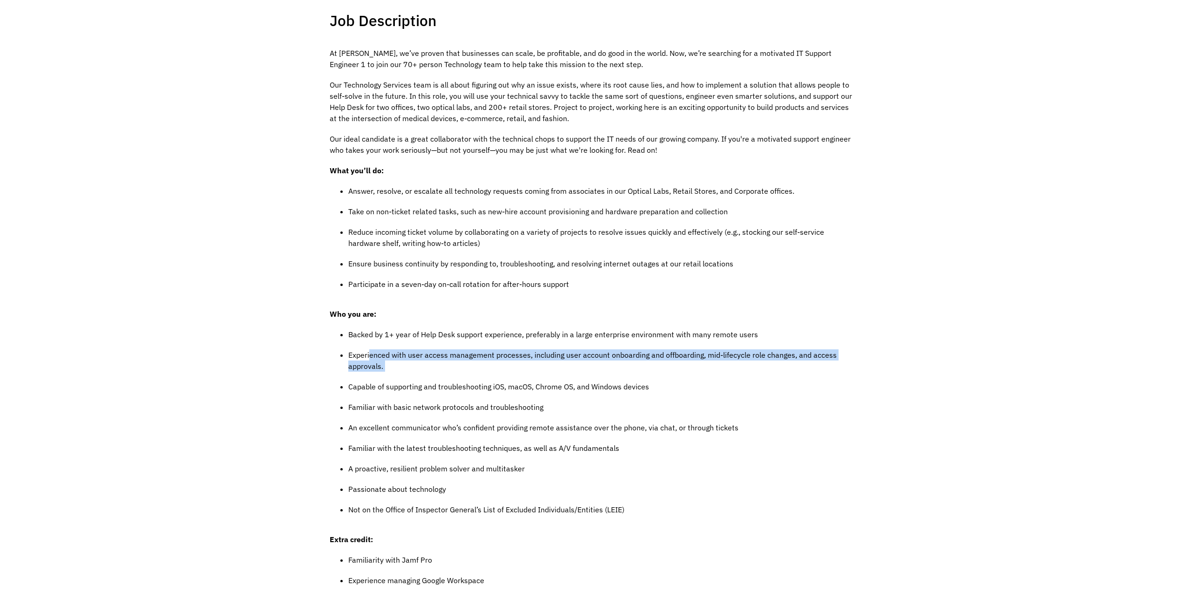
drag, startPoint x: 370, startPoint y: 353, endPoint x: 833, endPoint y: 373, distance: 464.0
click at [833, 373] on ul "Backed by 1+ year of Help Desk support experience, preferably in a large enterp…" at bounding box center [593, 427] width 526 height 196
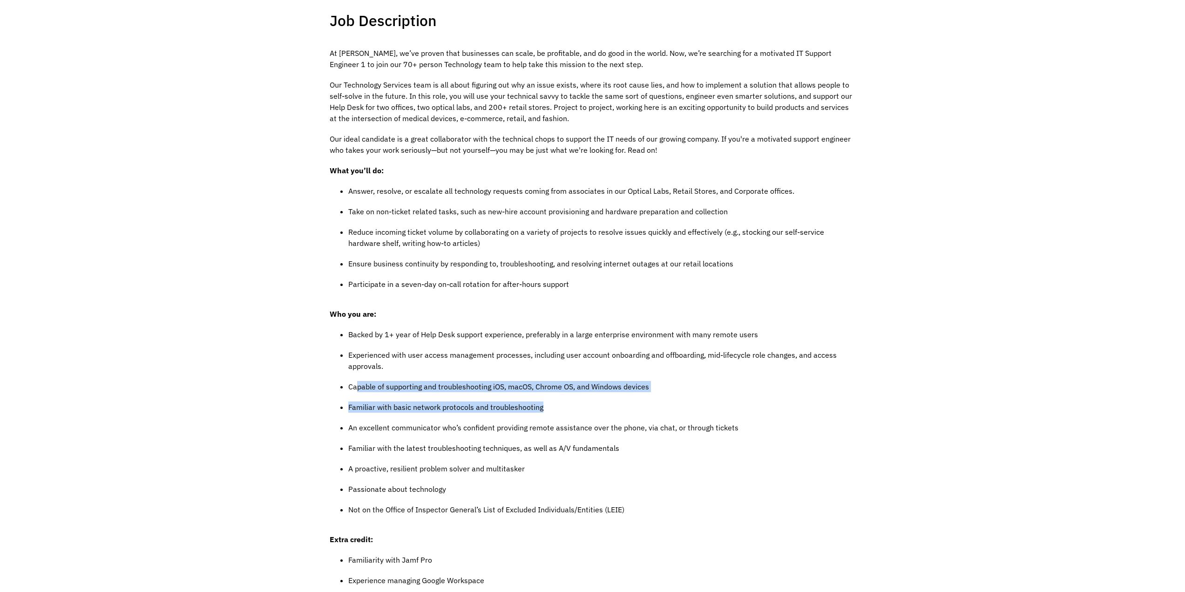
drag, startPoint x: 354, startPoint y: 386, endPoint x: 655, endPoint y: 408, distance: 302.0
click at [655, 408] on ul "Backed by 1+ year of Help Desk support experience, preferably in a large enterp…" at bounding box center [593, 427] width 526 height 196
click at [655, 408] on p "Familiar with basic network protocols and troubleshooting" at bounding box center [601, 406] width 507 height 11
drag, startPoint x: 360, startPoint y: 411, endPoint x: 565, endPoint y: 409, distance: 204.8
click at [565, 409] on p "Familiar with basic network protocols and troubleshooting" at bounding box center [601, 406] width 507 height 11
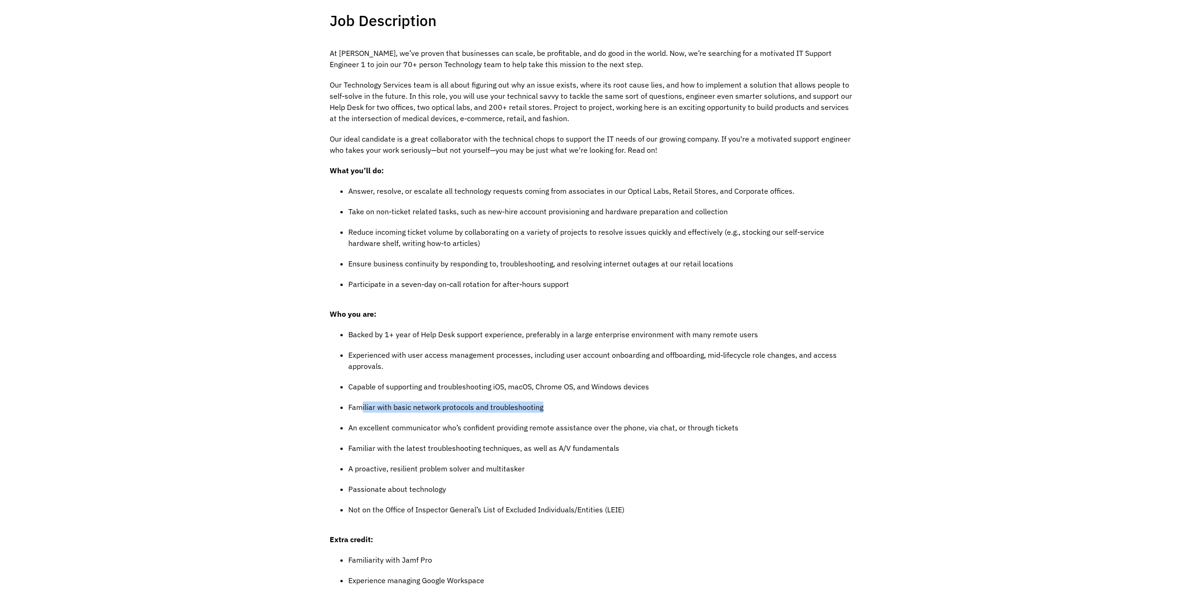
click at [565, 409] on p "Familiar with basic network protocols and troubleshooting" at bounding box center [601, 406] width 507 height 11
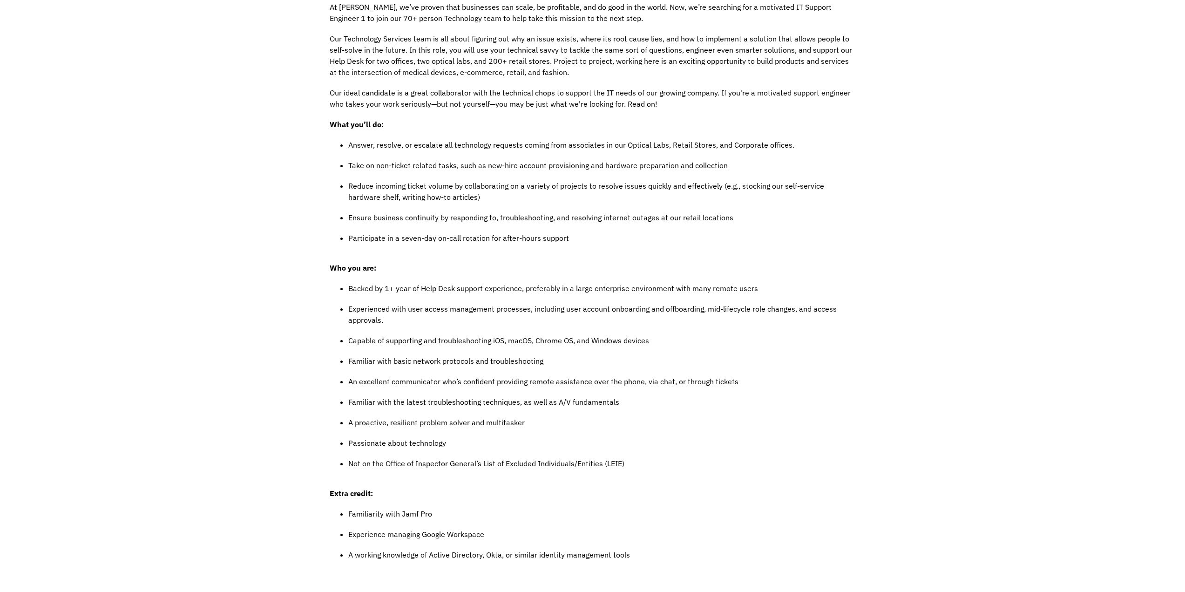
scroll to position [279, 0]
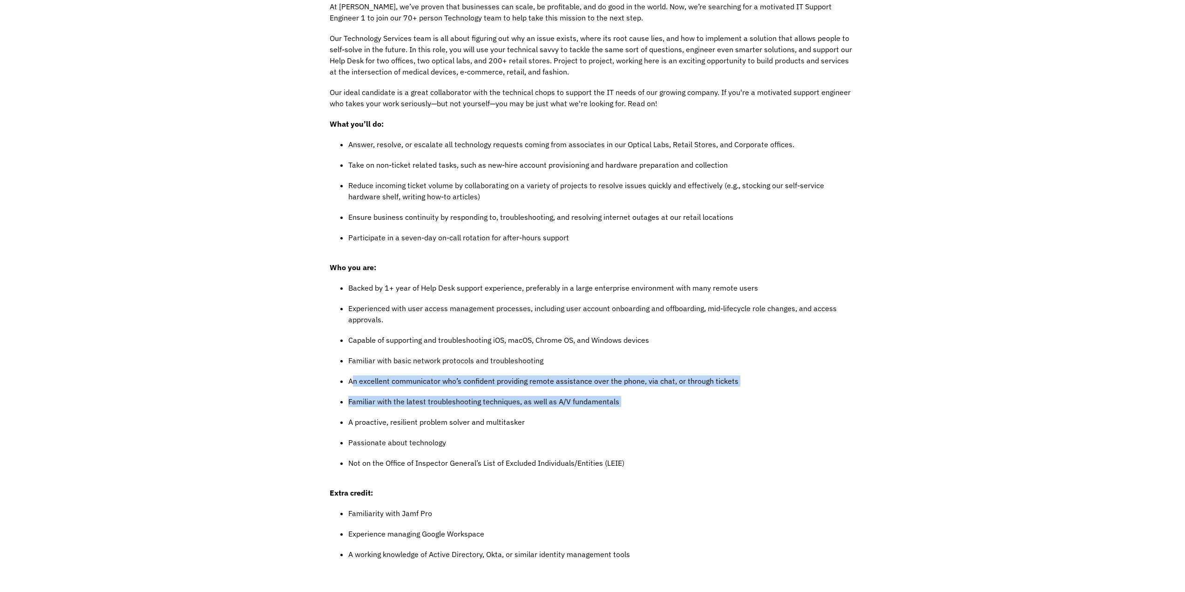
drag, startPoint x: 351, startPoint y: 382, endPoint x: 701, endPoint y: 413, distance: 351.4
click at [701, 413] on ul "Backed by 1+ year of Help Desk support experience, preferably in a large enterp…" at bounding box center [593, 380] width 526 height 196
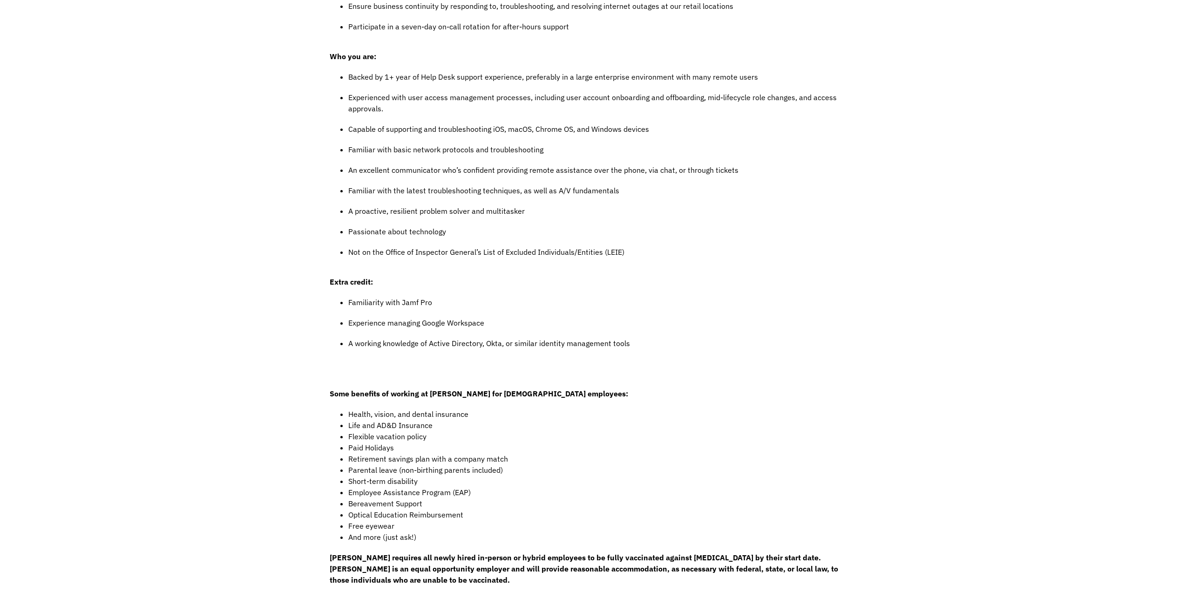
scroll to position [512, 0]
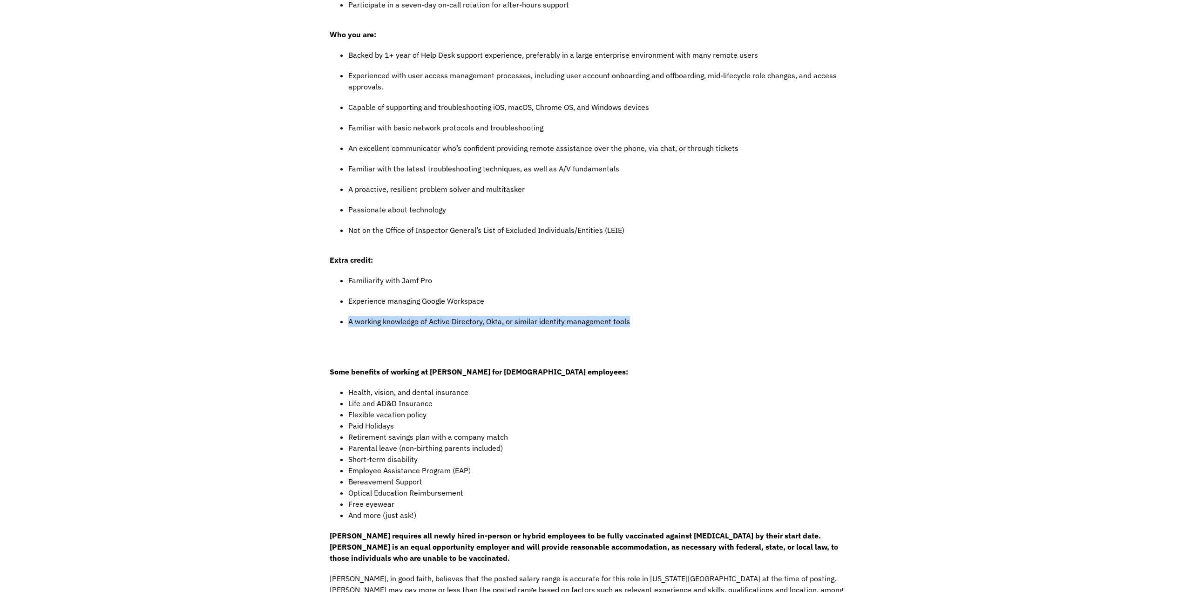
drag, startPoint x: 347, startPoint y: 320, endPoint x: 643, endPoint y: 330, distance: 296.2
click at [643, 330] on ul "Familiarity with Jamf Pro Experience managing Google Workspace A working knowle…" at bounding box center [593, 305] width 526 height 61
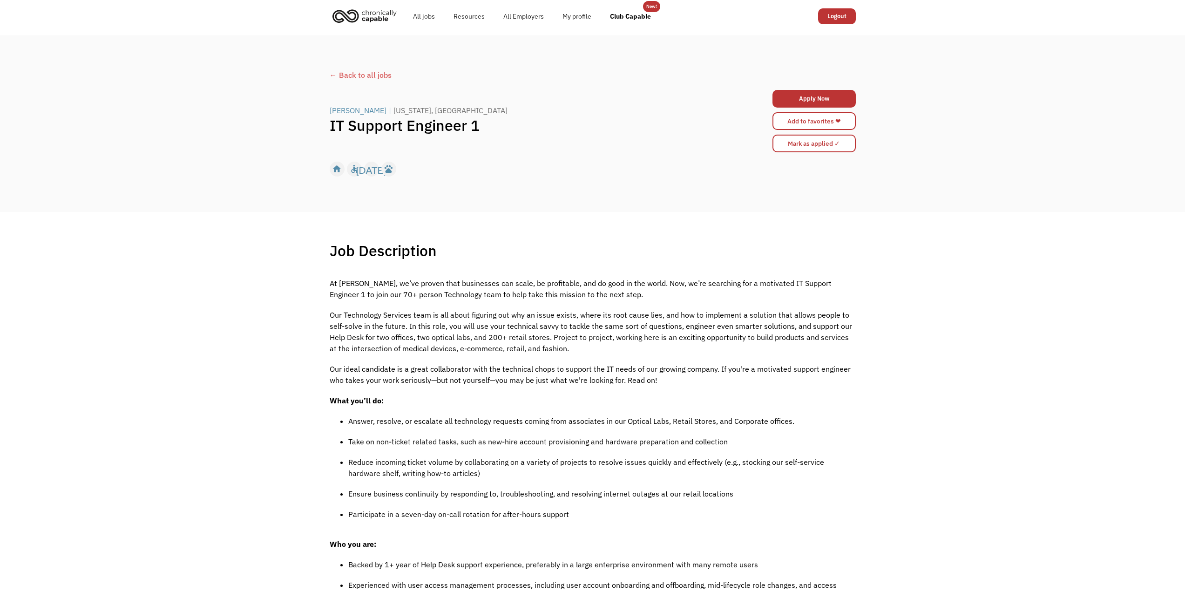
scroll to position [0, 0]
click at [817, 101] on link "Apply Now" at bounding box center [813, 102] width 83 height 18
